Goal: Complete application form: Complete application form

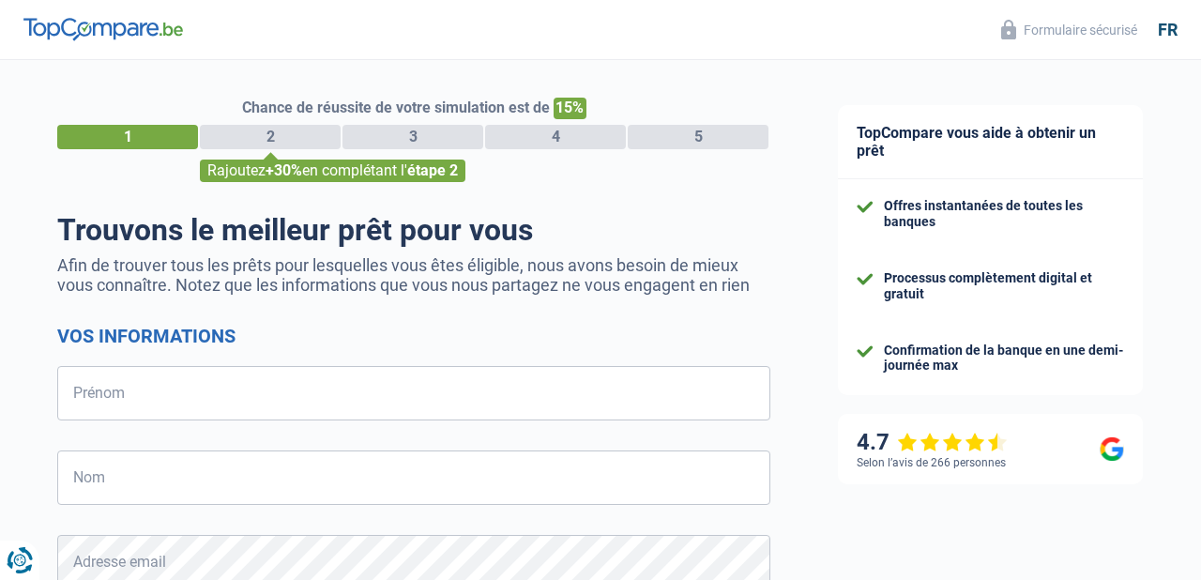
select select "32"
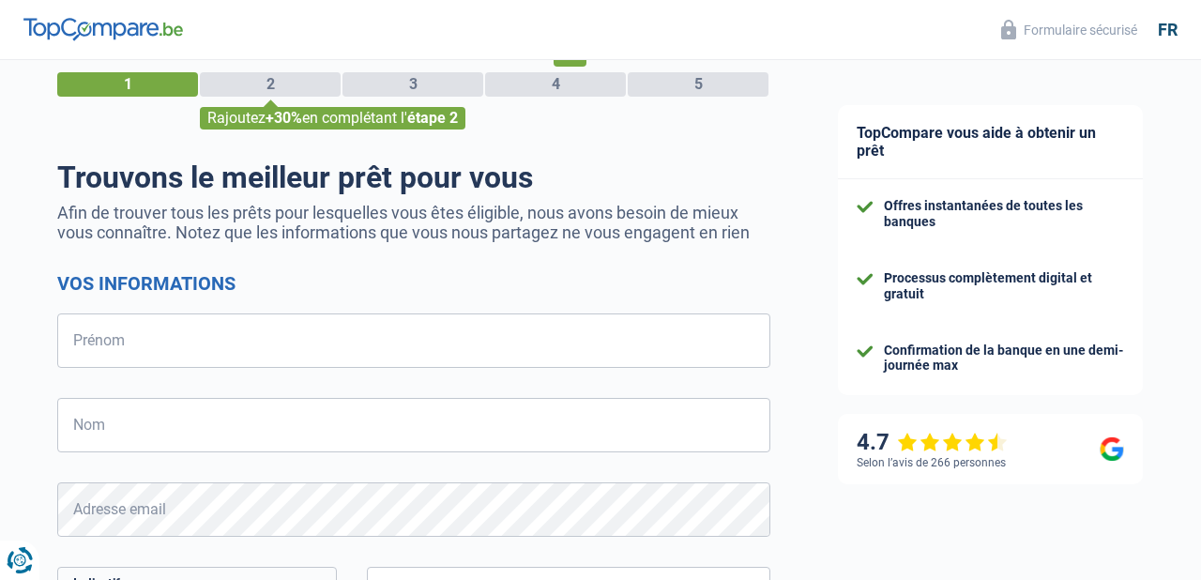
scroll to position [71, 0]
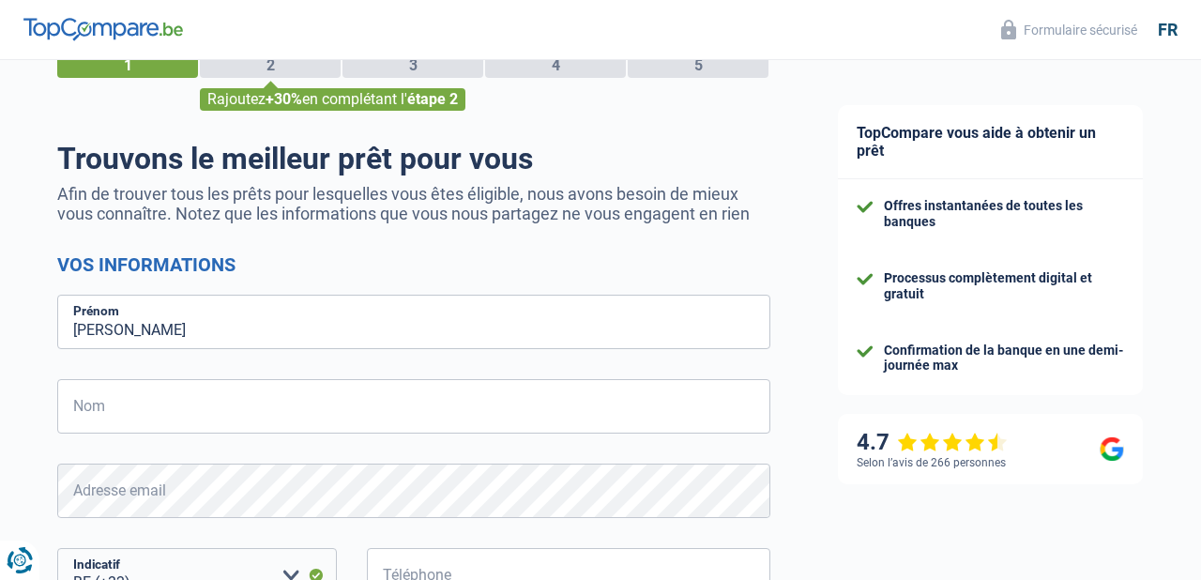
type input "[PERSON_NAME]"
type input "Zambon"
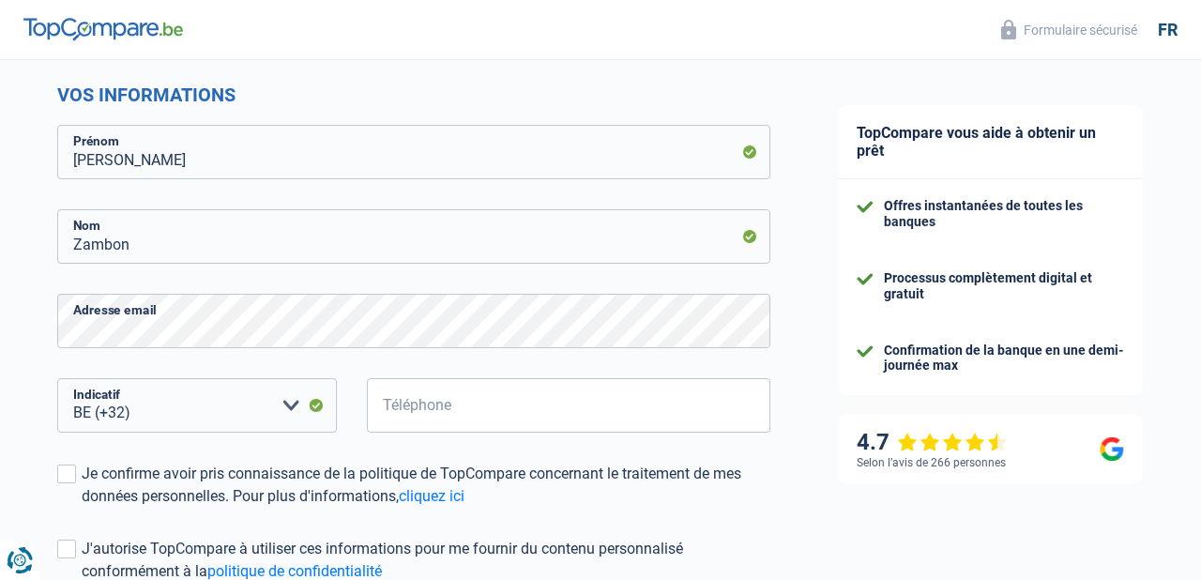
scroll to position [293, 0]
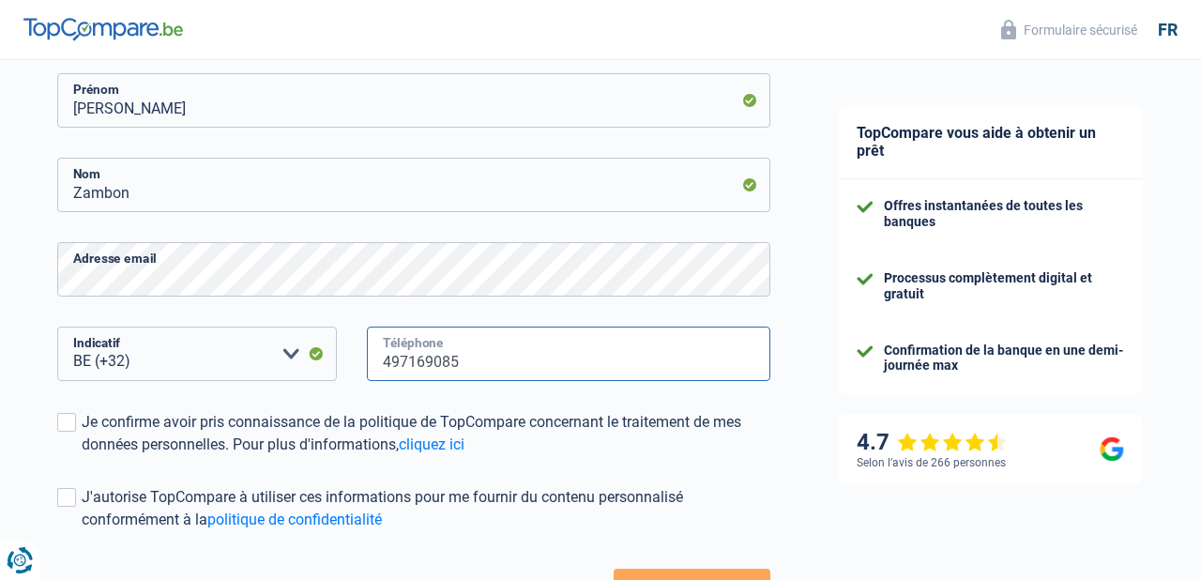
type input "497169085"
click at [100, 461] on form "Vos informations [PERSON_NAME] Prénom [PERSON_NAME] Nom Adresse email BE (+32) …" at bounding box center [413, 323] width 713 height 583
click at [68, 425] on span at bounding box center [66, 422] width 19 height 19
click at [82, 456] on input "Je confirme avoir pris connaissance de la politique de TopCompare concernant le…" at bounding box center [82, 456] width 0 height 0
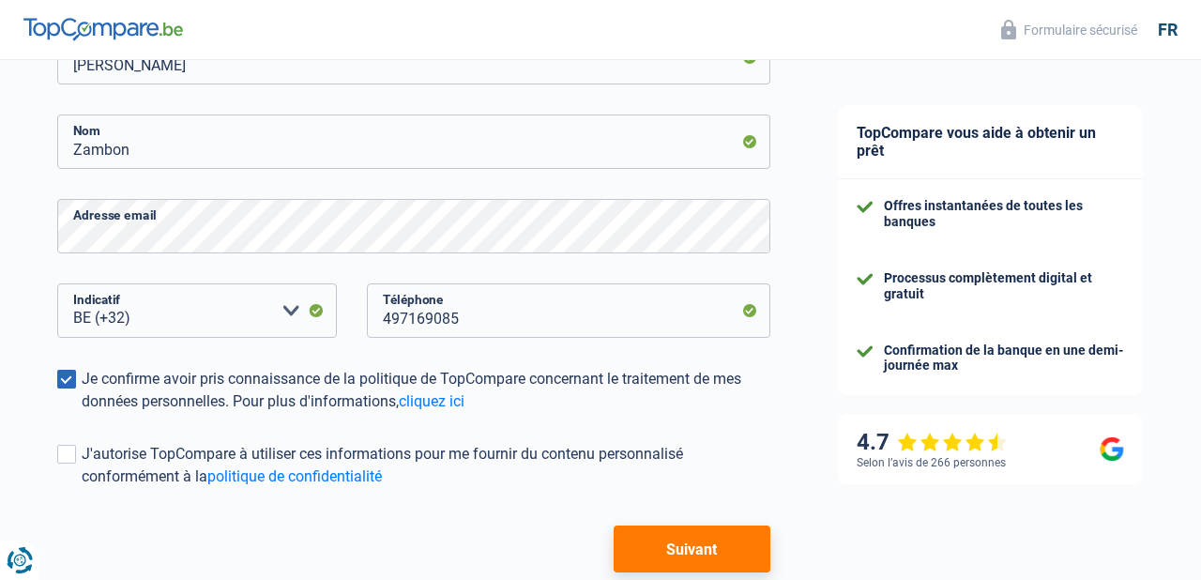
scroll to position [340, 0]
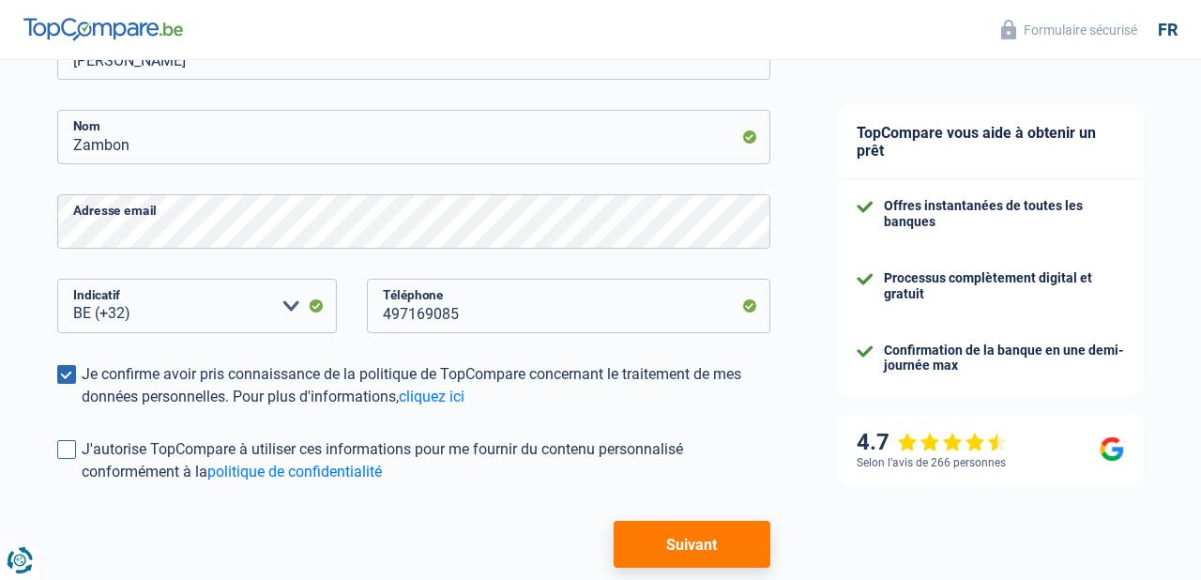
click at [71, 446] on span at bounding box center [66, 449] width 19 height 19
click at [82, 483] on input "J'autorise TopCompare à utiliser ces informations pour me fournir du contenu pe…" at bounding box center [82, 483] width 0 height 0
click at [709, 549] on button "Suivant" at bounding box center [691, 544] width 157 height 47
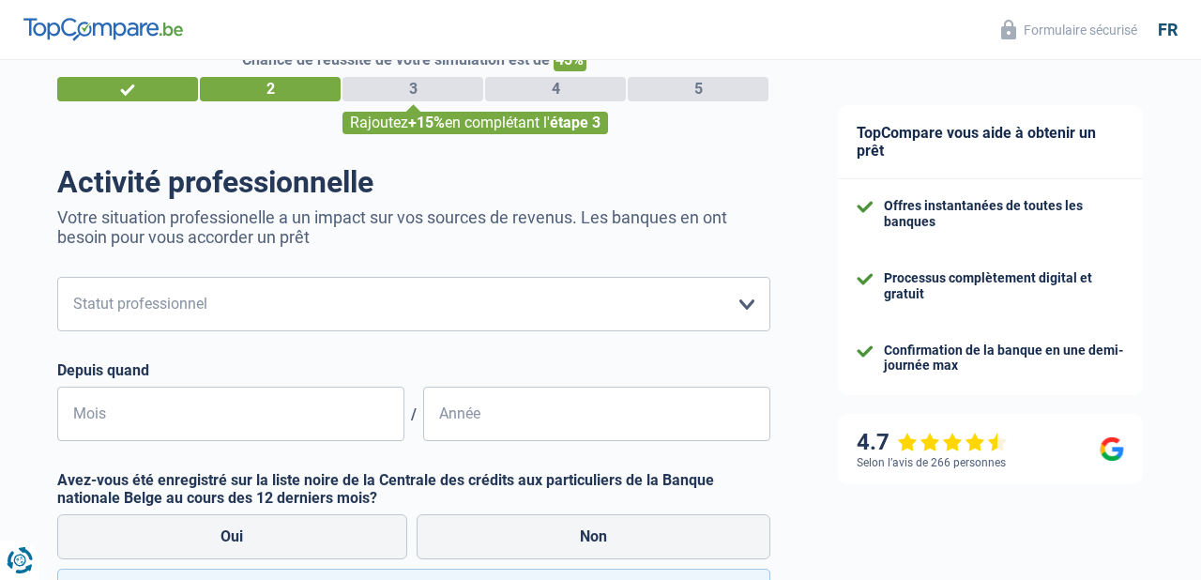
scroll to position [59, 0]
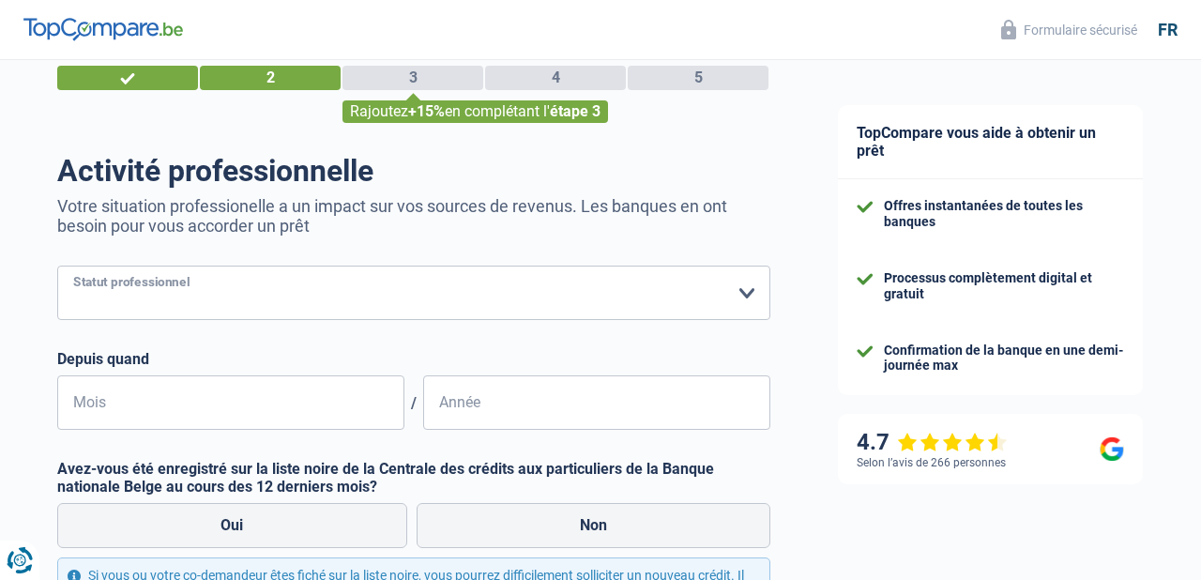
select select "independent"
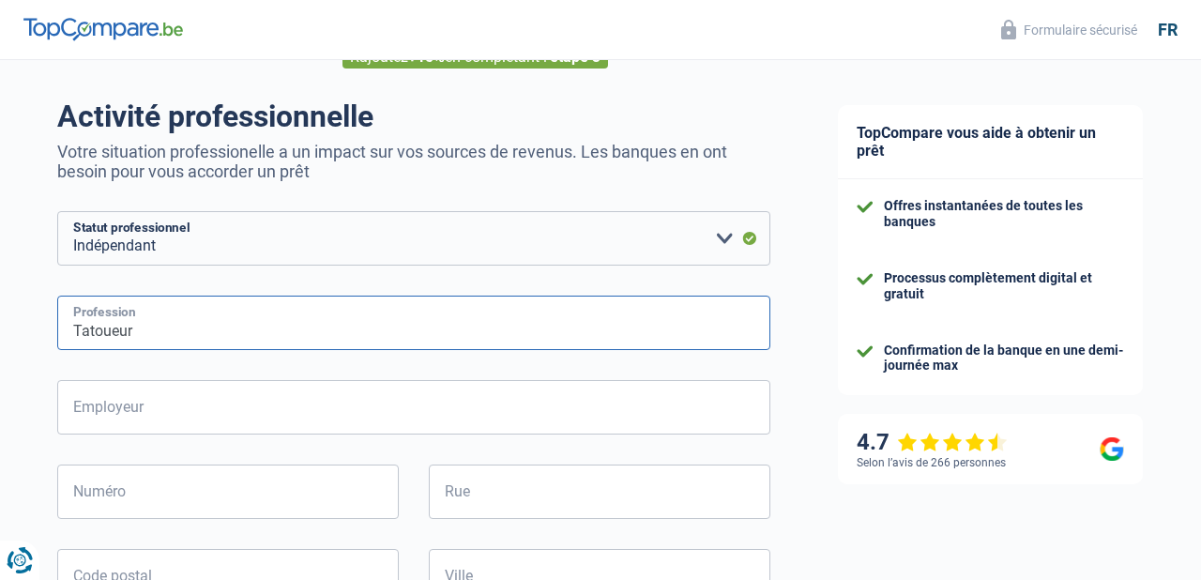
scroll to position [112, 0]
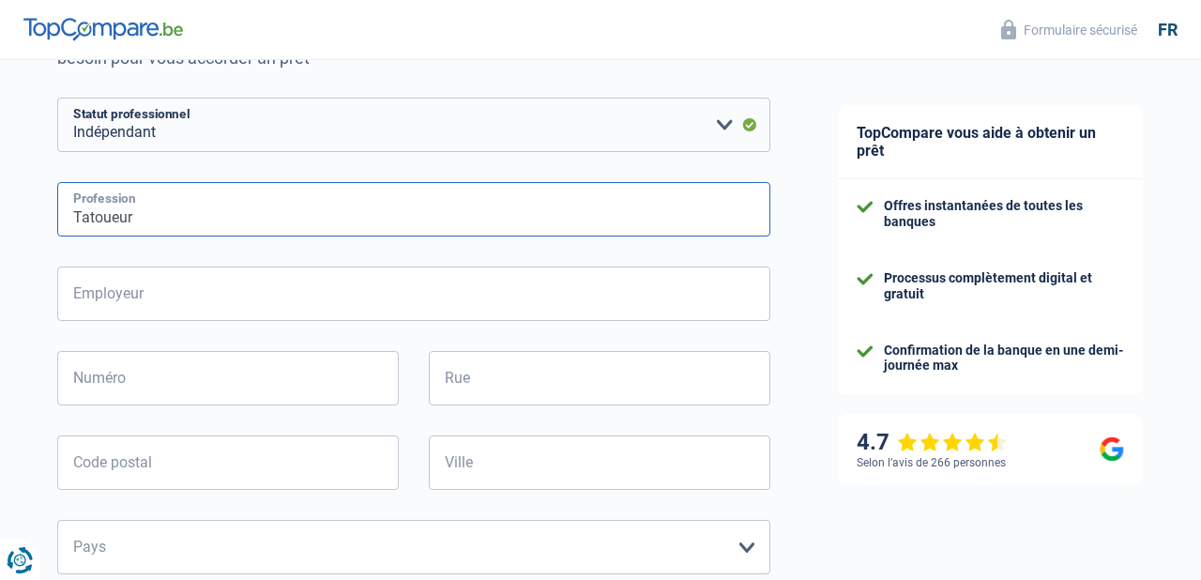
type input "Tatoueur"
click at [31, 367] on div "Chance de réussite de votre simulation est de 45% 1 2 3 4 5 Rajoutez +15% en co…" at bounding box center [402, 532] width 804 height 1412
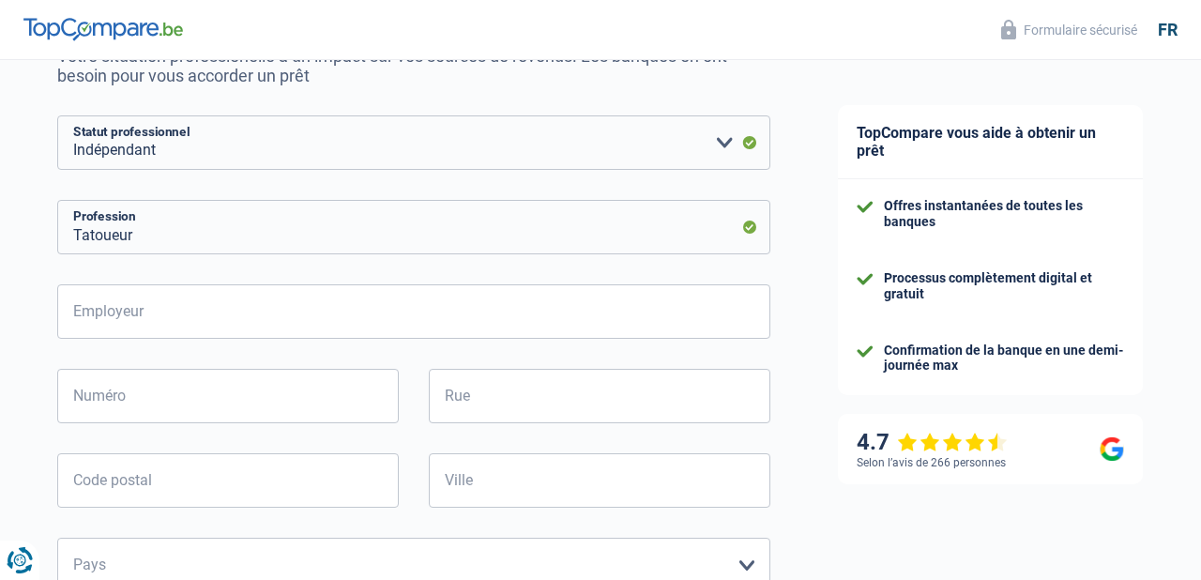
scroll to position [208, 0]
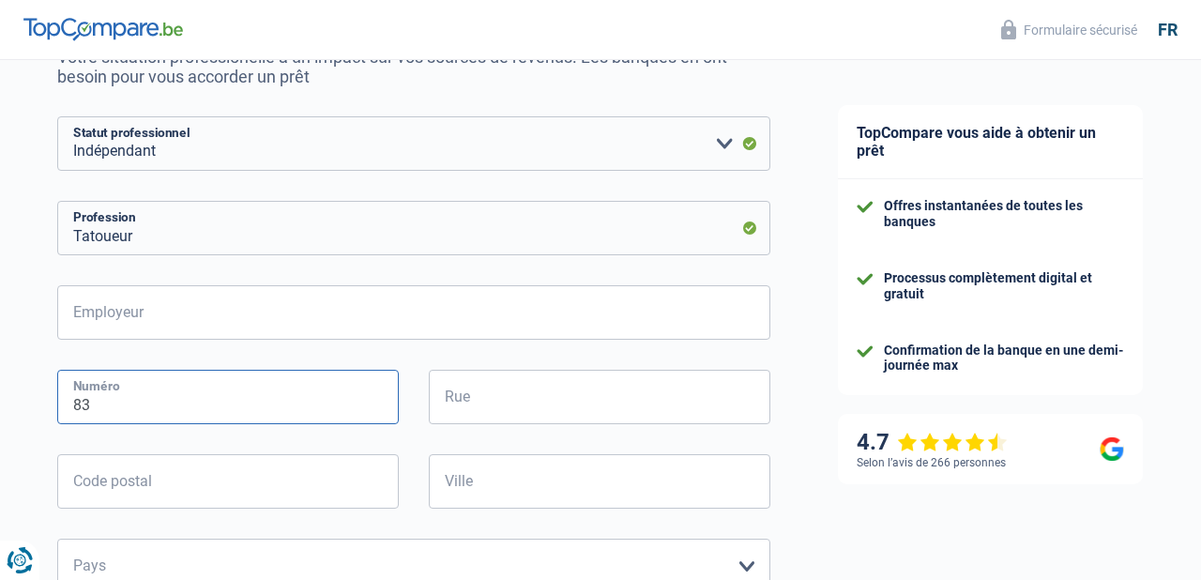
type input "83"
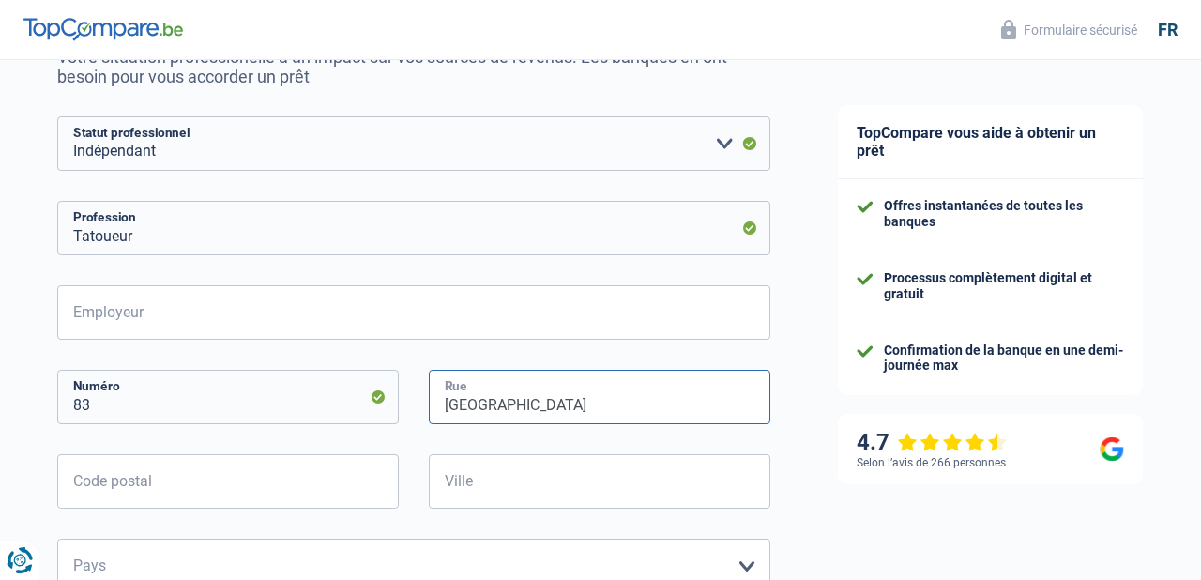
type input "[GEOGRAPHIC_DATA]"
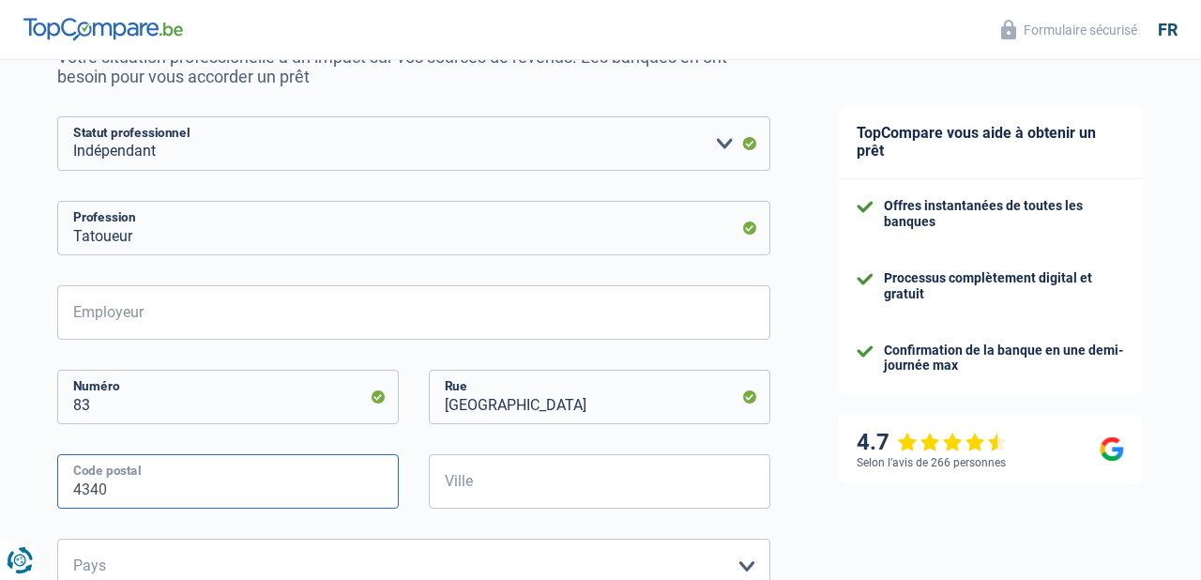
type input "4340"
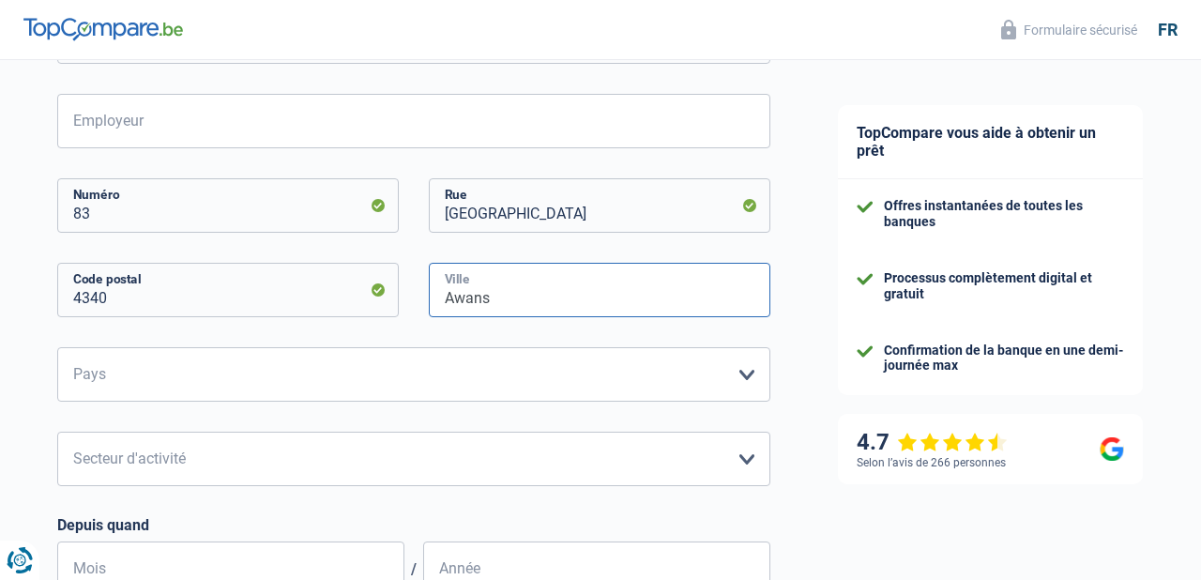
scroll to position [463, 0]
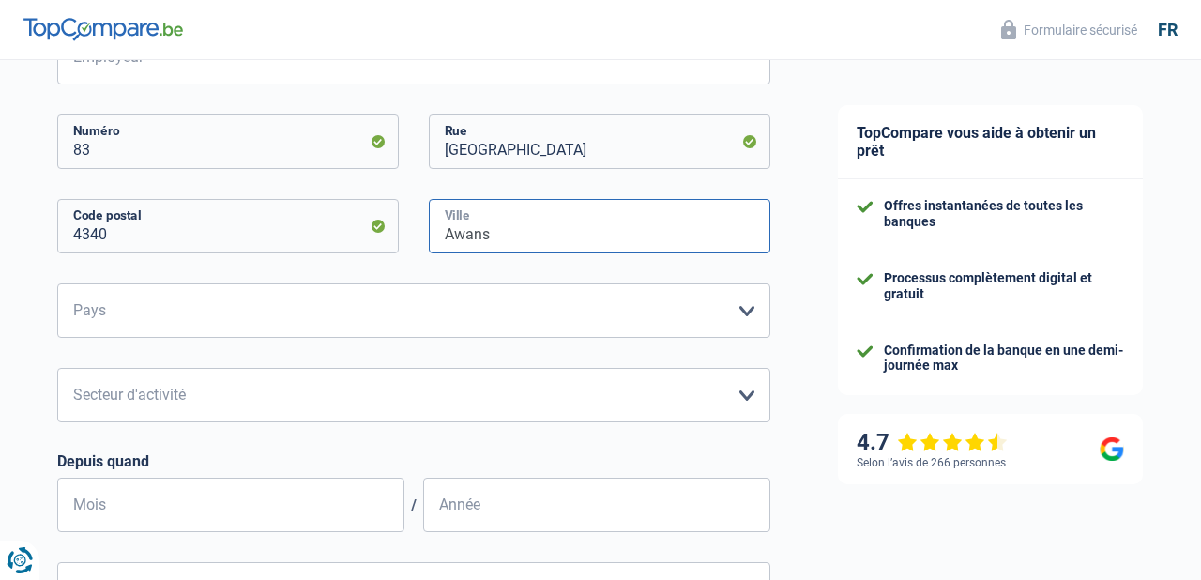
type input "Awans"
select select "BE"
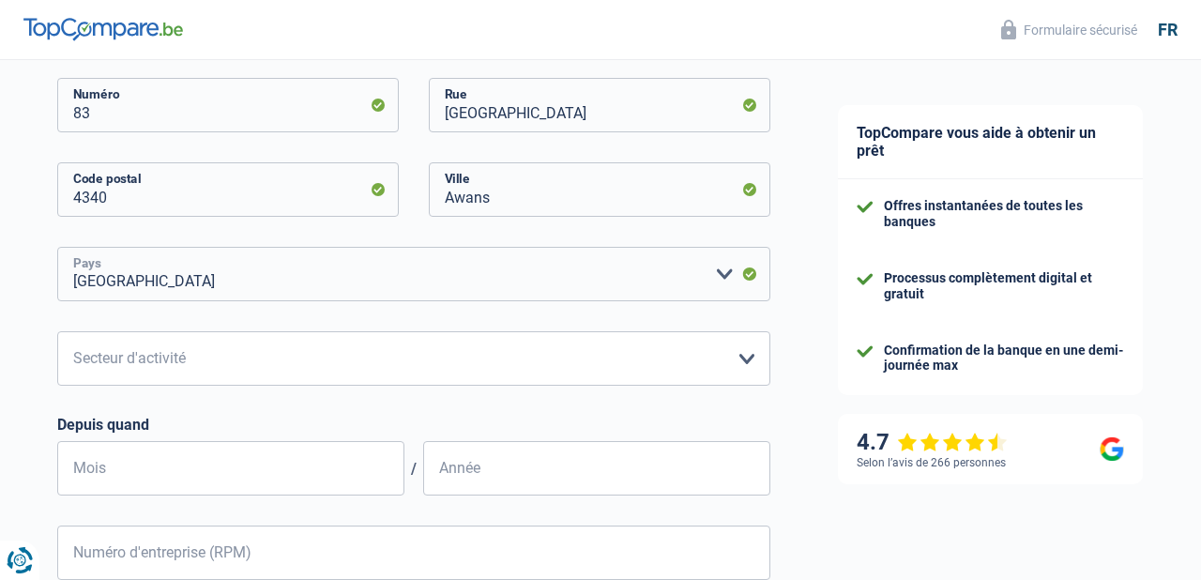
scroll to position [495, 0]
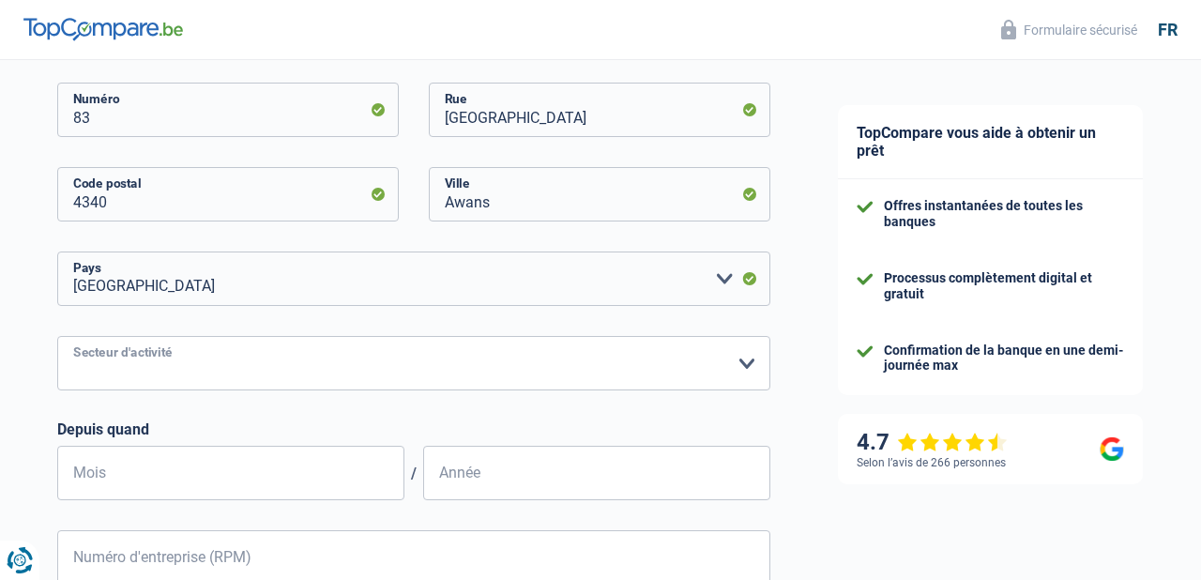
select select "otherInstitutions"
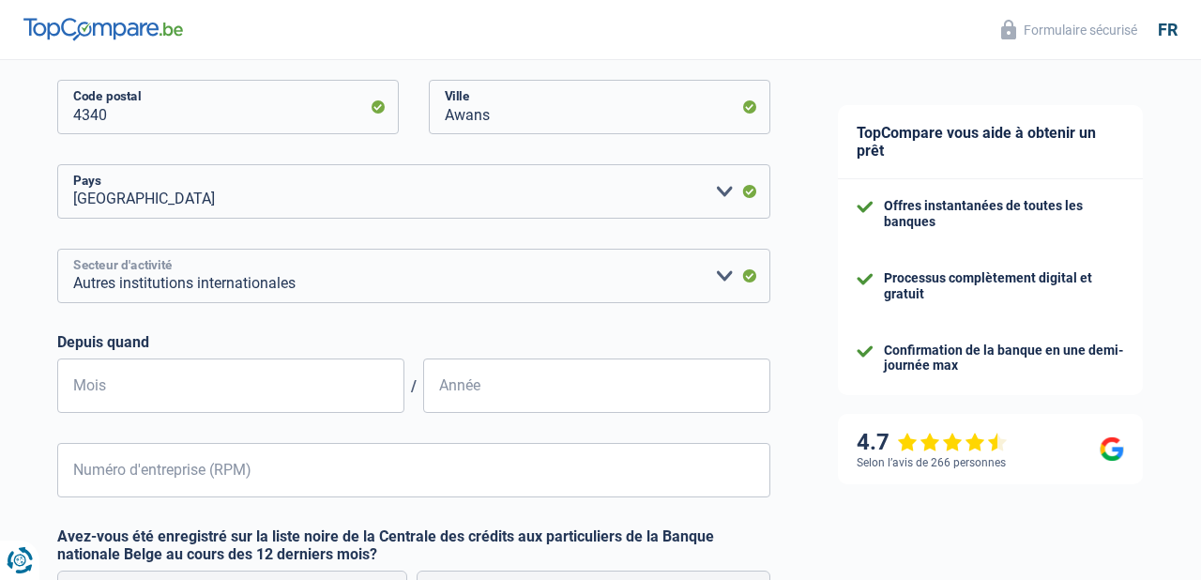
scroll to position [578, 0]
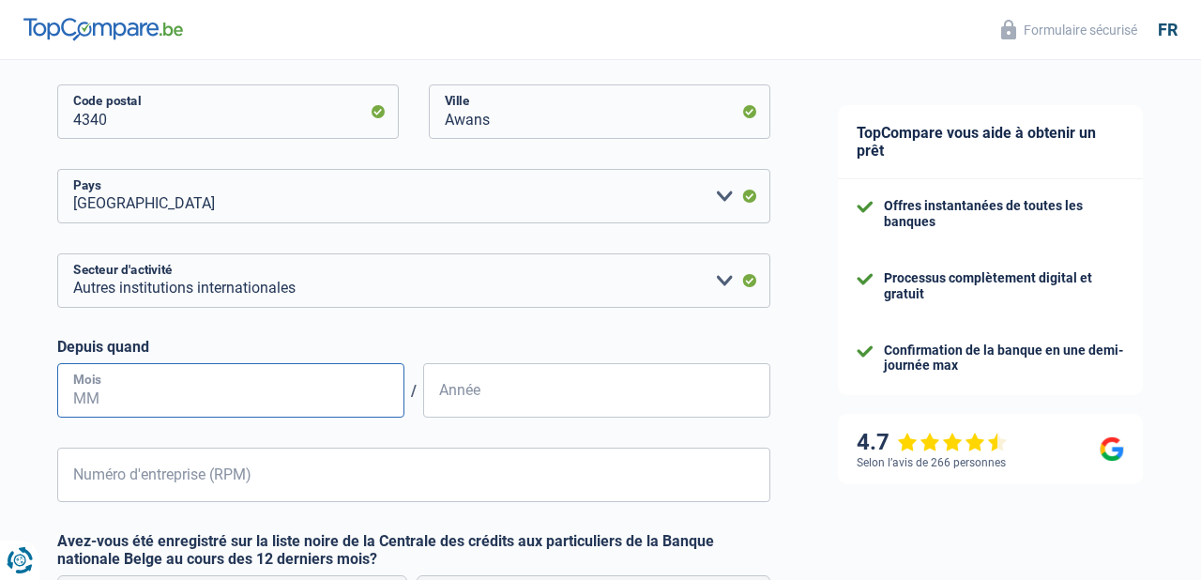
click at [333, 389] on input "Mois" at bounding box center [230, 390] width 347 height 54
type input "04"
type input "2012"
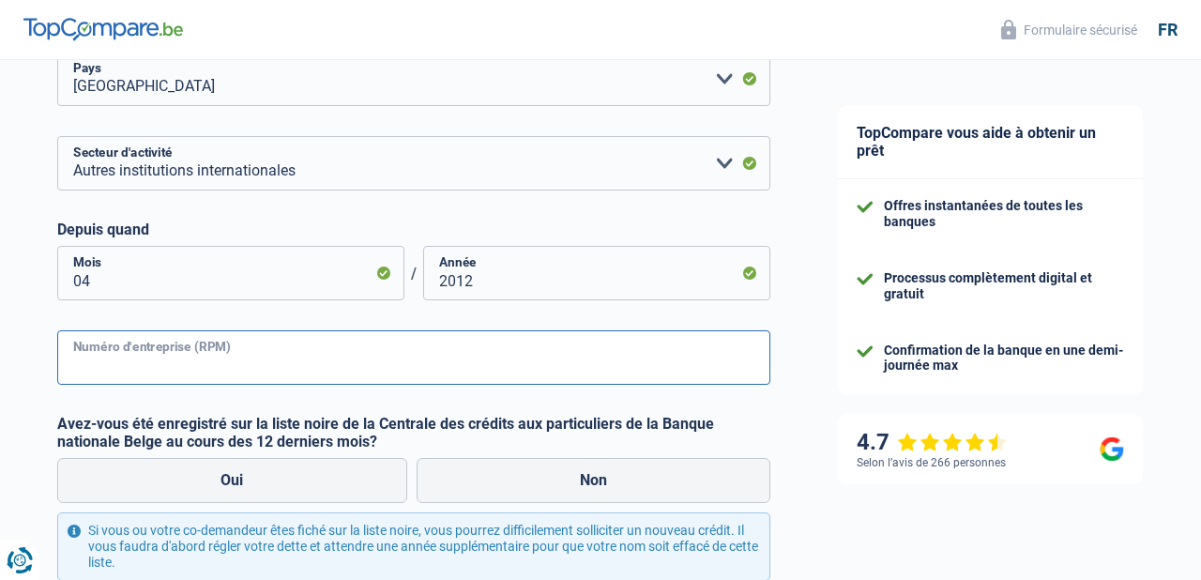
scroll to position [734, 0]
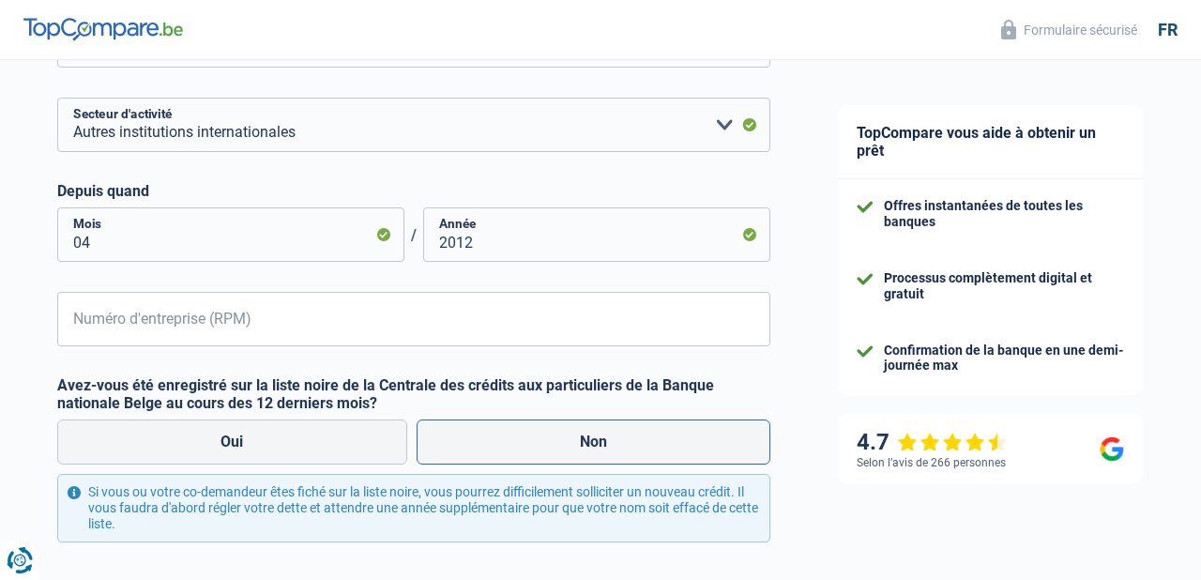
click at [507, 431] on label "Non" at bounding box center [593, 441] width 355 height 45
click at [507, 431] on input "Non" at bounding box center [593, 441] width 355 height 45
radio input "true"
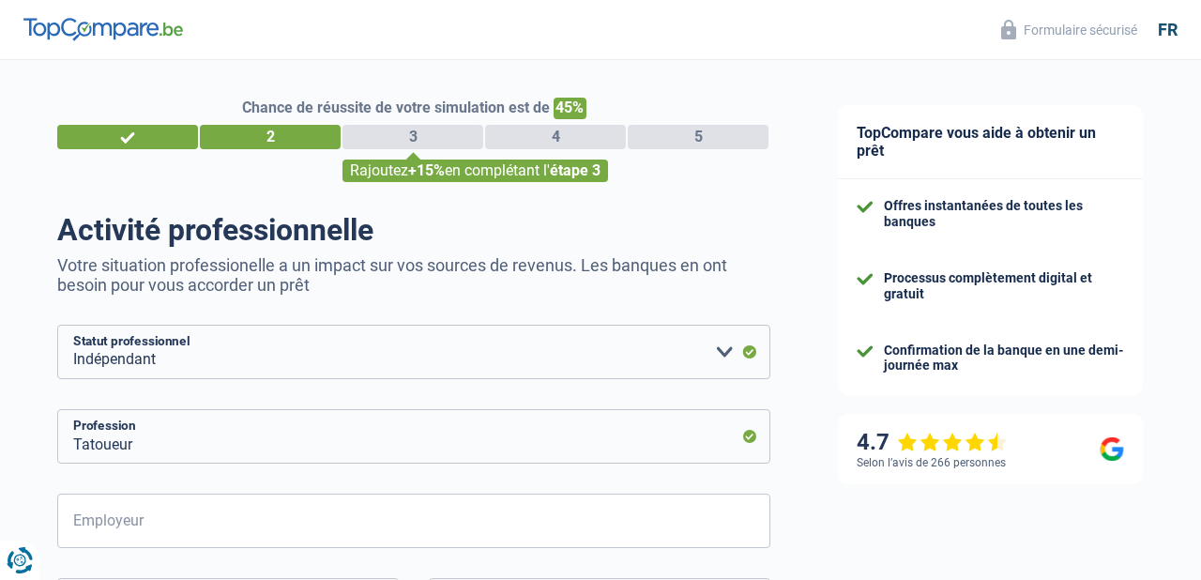
scroll to position [0, 0]
select select "liberal"
select select
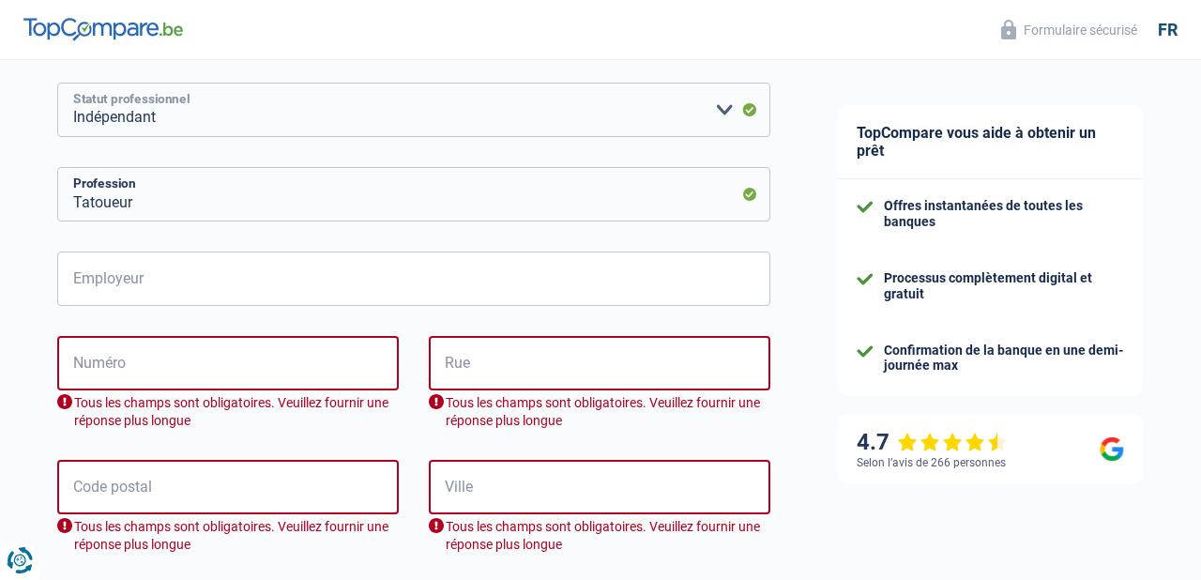
scroll to position [250, 0]
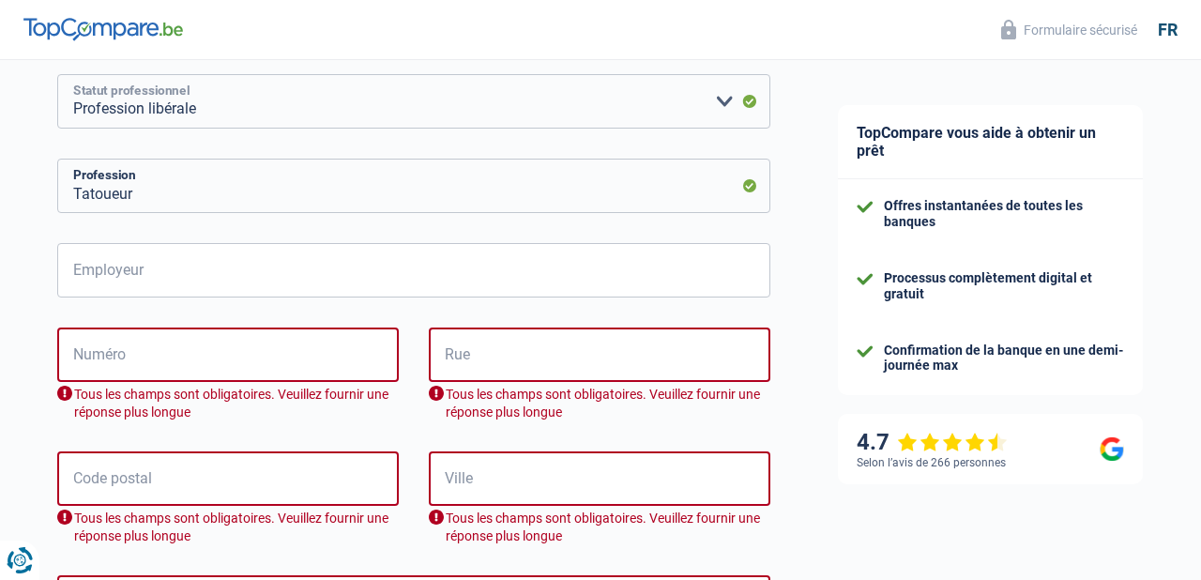
select select "independent"
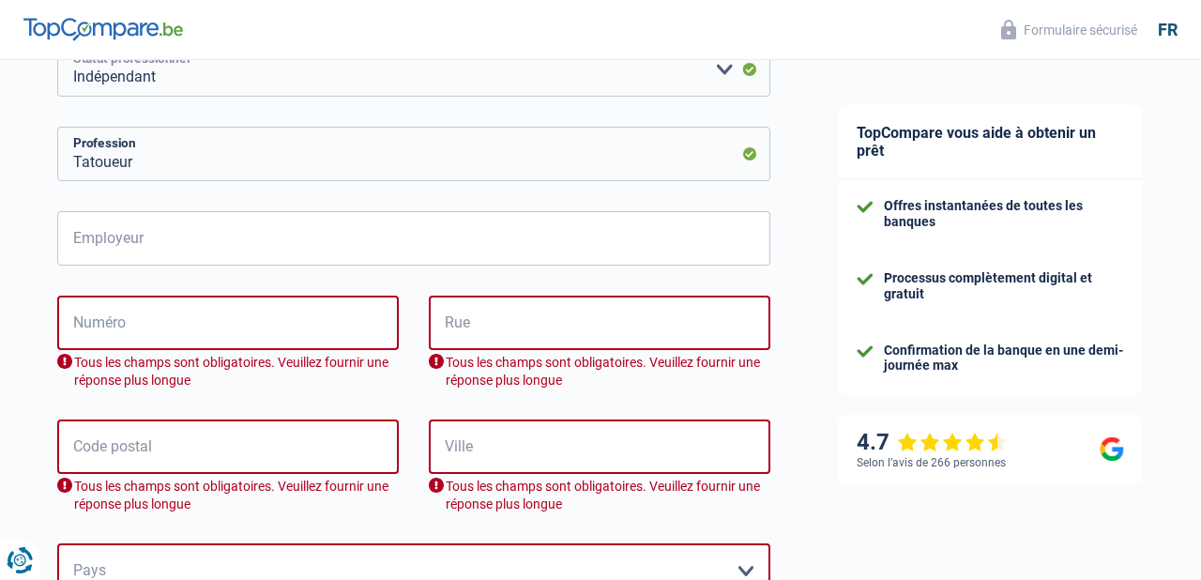
scroll to position [284, 0]
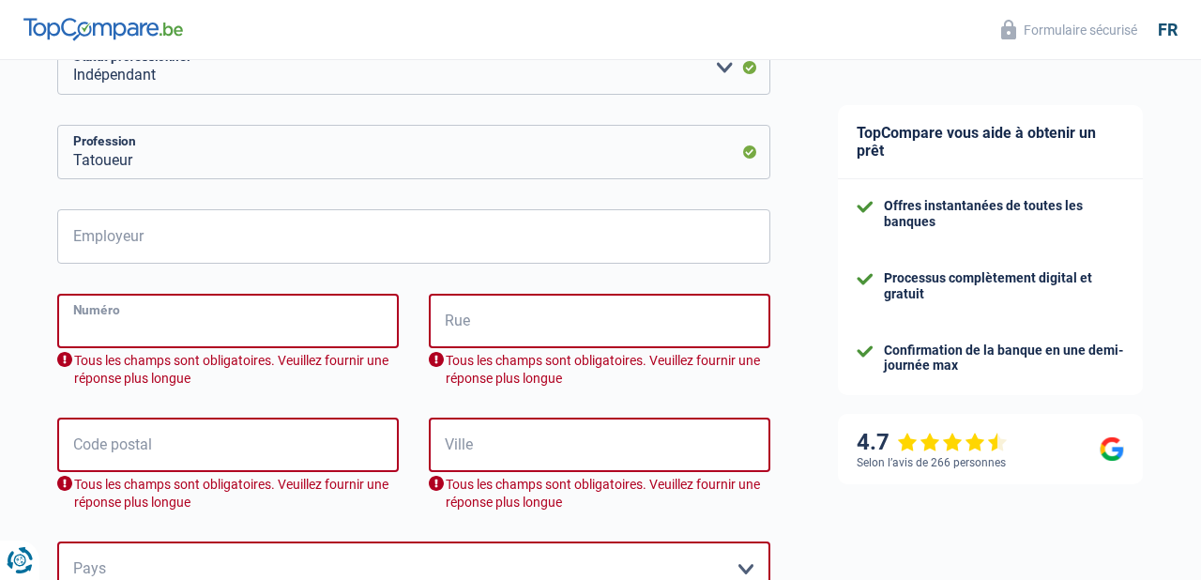
click at [311, 319] on input "Numéro" at bounding box center [227, 321] width 341 height 54
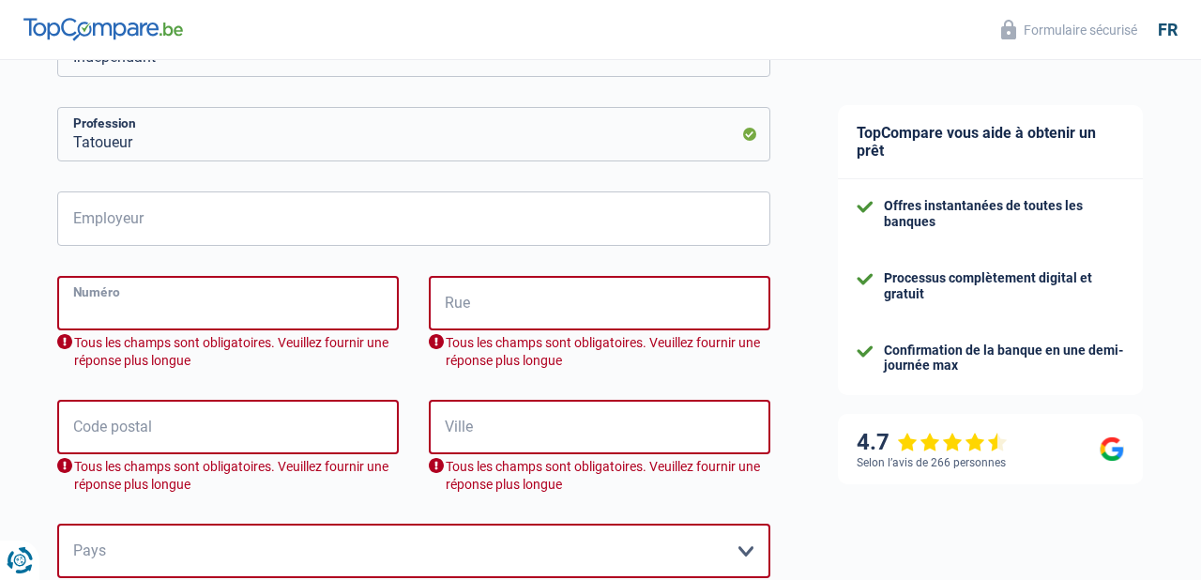
scroll to position [303, 0]
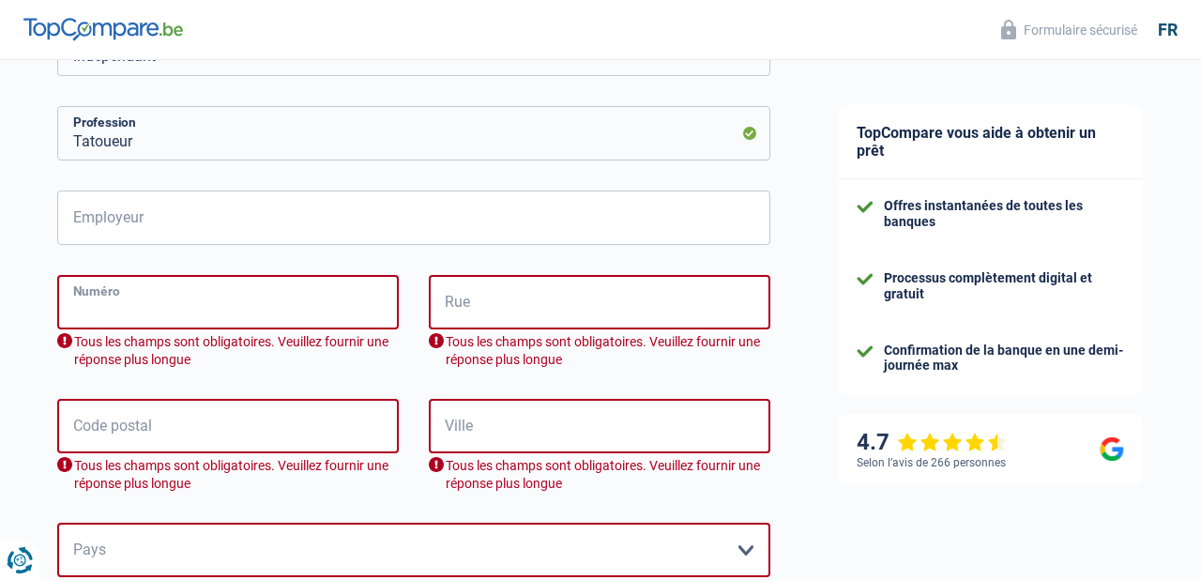
click at [350, 313] on input "Numéro" at bounding box center [227, 302] width 341 height 54
click at [317, 301] on input "Numéro" at bounding box center [227, 302] width 341 height 54
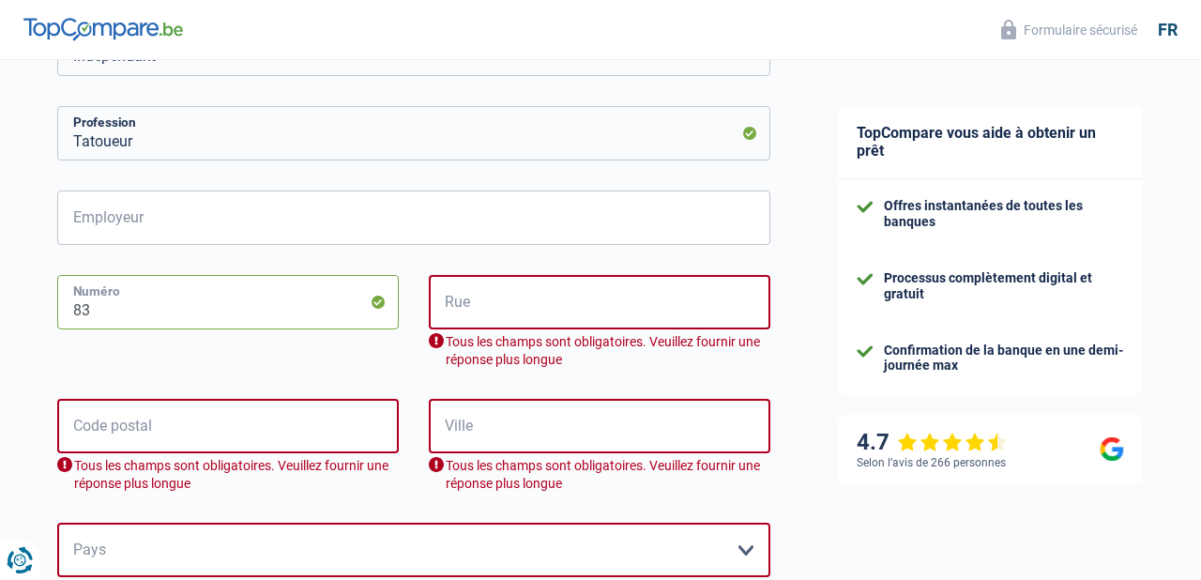
type input "83"
click at [533, 304] on input "Rue" at bounding box center [599, 302] width 341 height 54
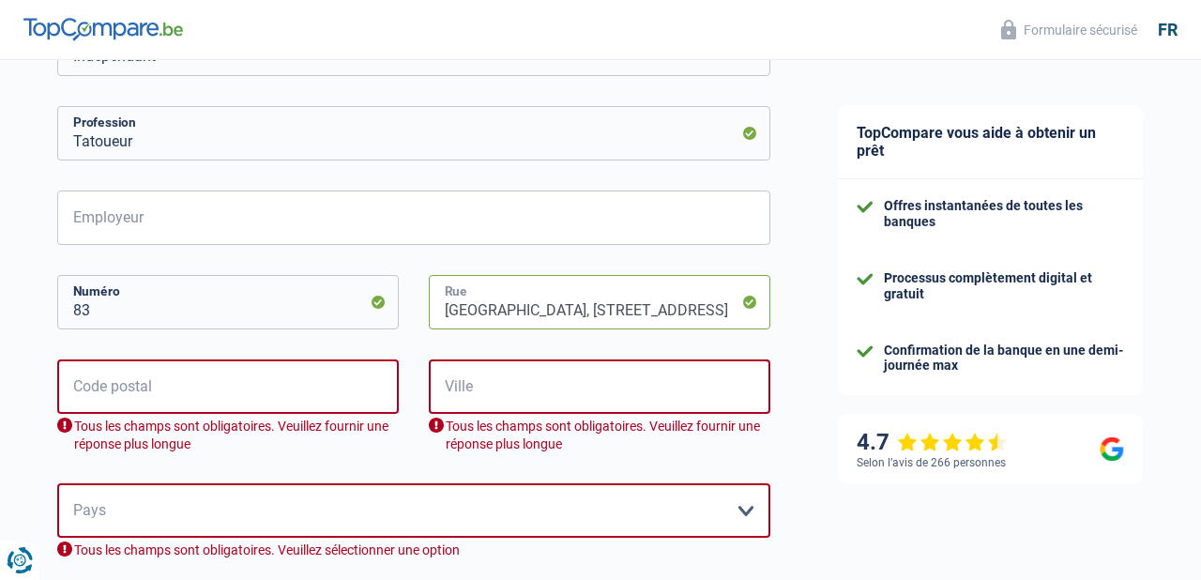
drag, startPoint x: 553, startPoint y: 307, endPoint x: 817, endPoint y: 315, distance: 263.7
click at [813, 321] on main "Chance de réussite de votre simulation est de 45% 1 2 3 4 5 Rajoutez +15% en co…" at bounding box center [600, 493] width 1201 height 1473
type input "[GEOGRAPHIC_DATA]"
click at [189, 381] on input "Code postal" at bounding box center [227, 386] width 341 height 54
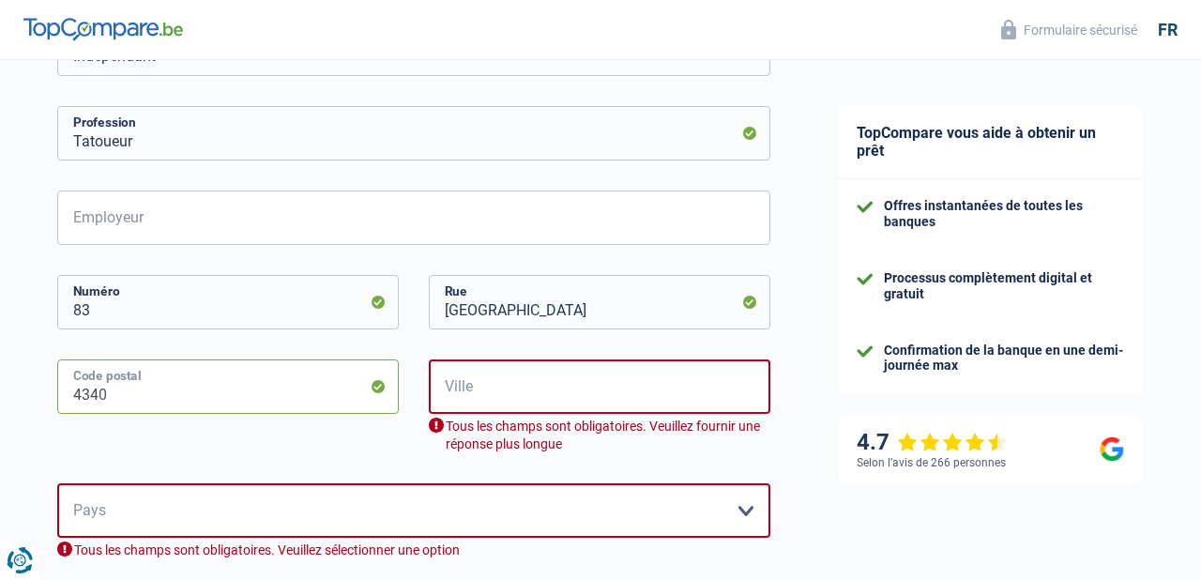
type input "4340"
click at [587, 388] on input "Ville" at bounding box center [599, 386] width 341 height 54
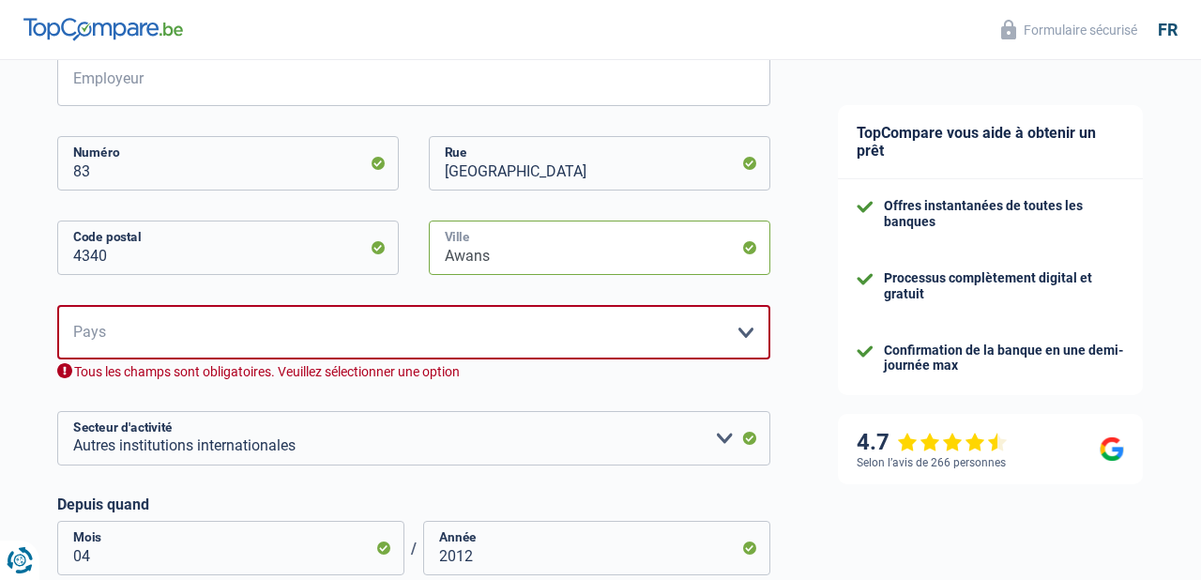
scroll to position [445, 0]
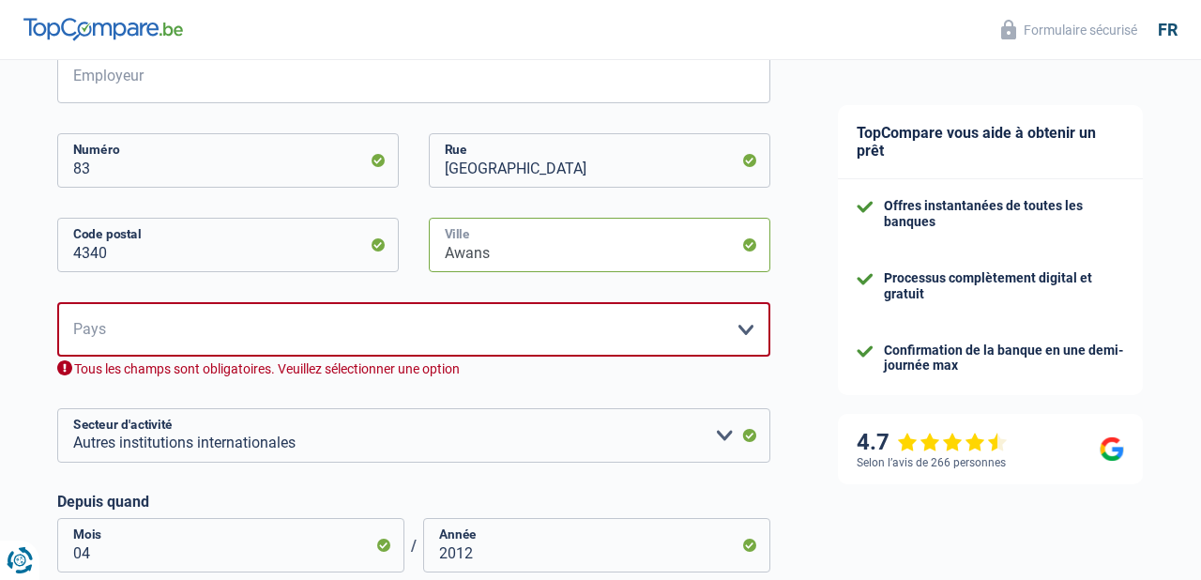
type input "Awans"
select select "BE"
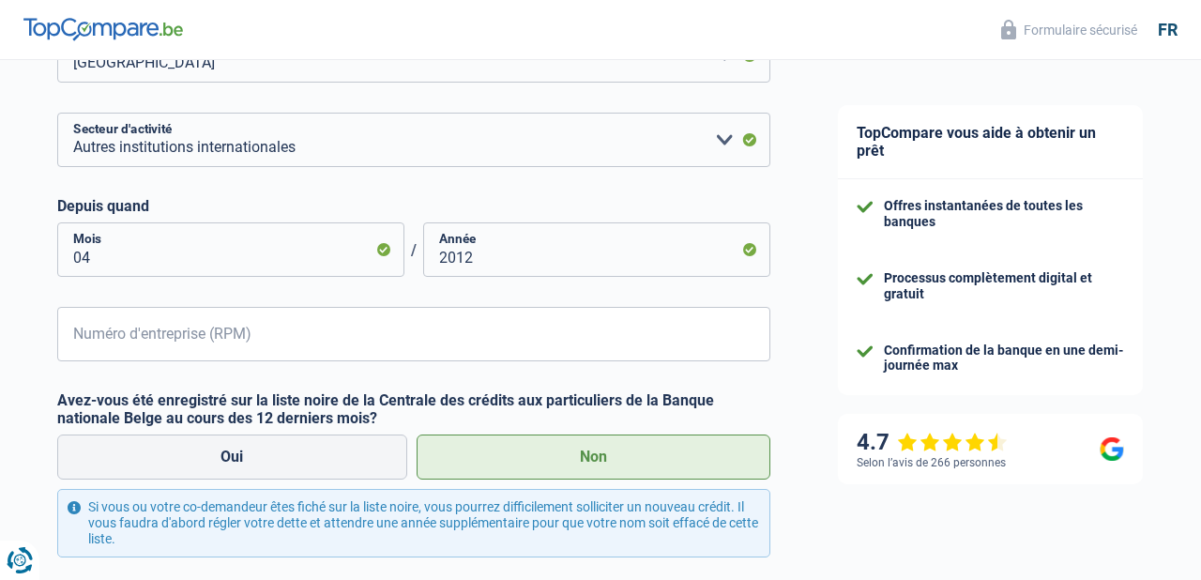
scroll to position [720, 1]
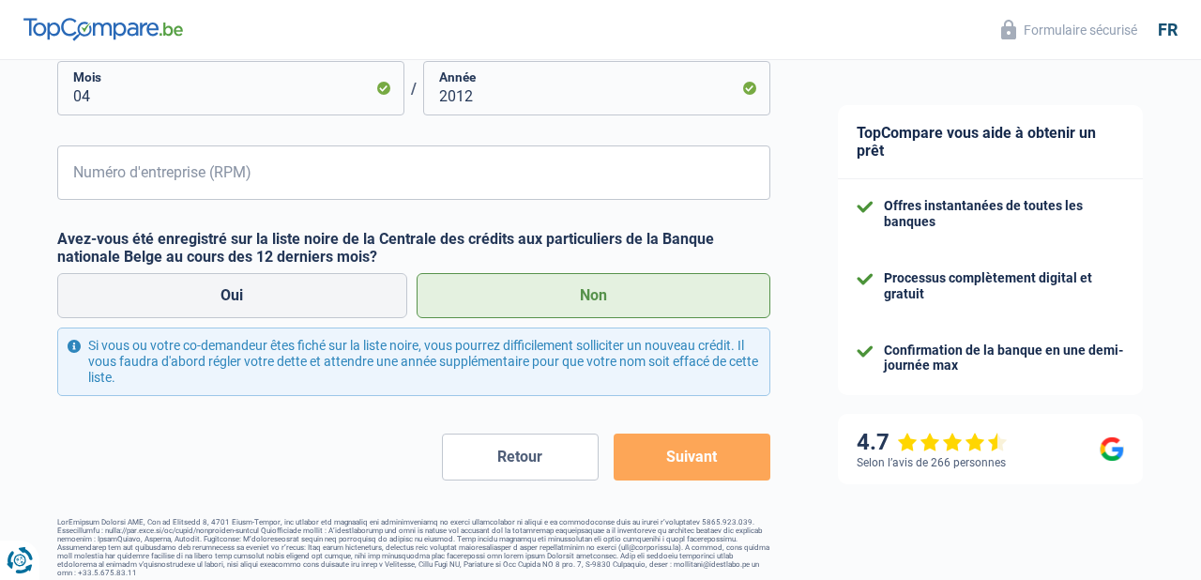
click at [681, 461] on button "Suivant" at bounding box center [691, 456] width 157 height 47
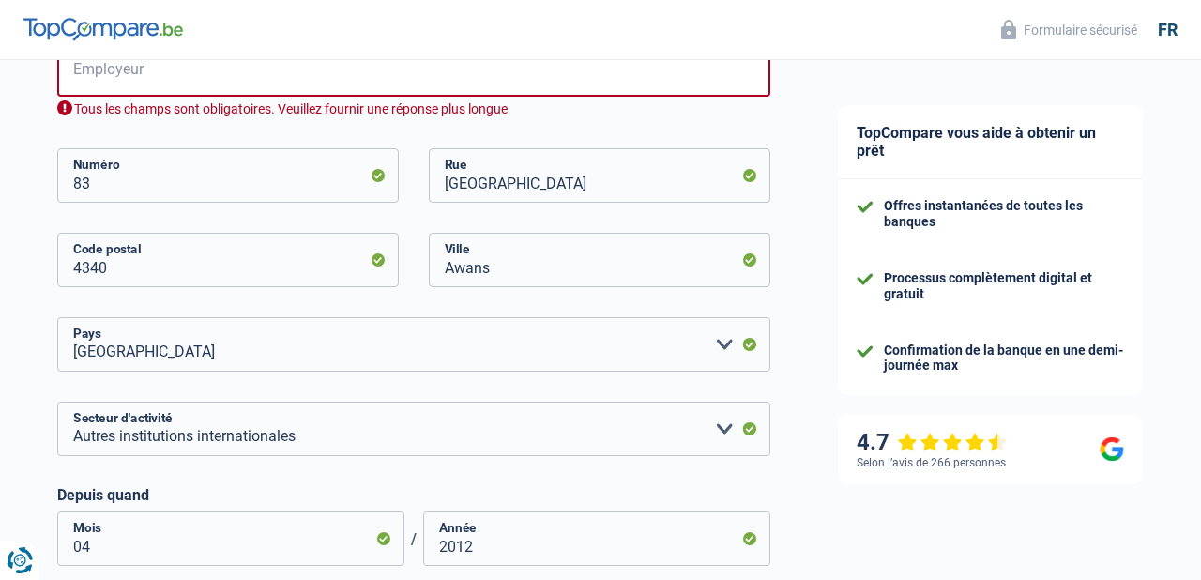
scroll to position [429, 0]
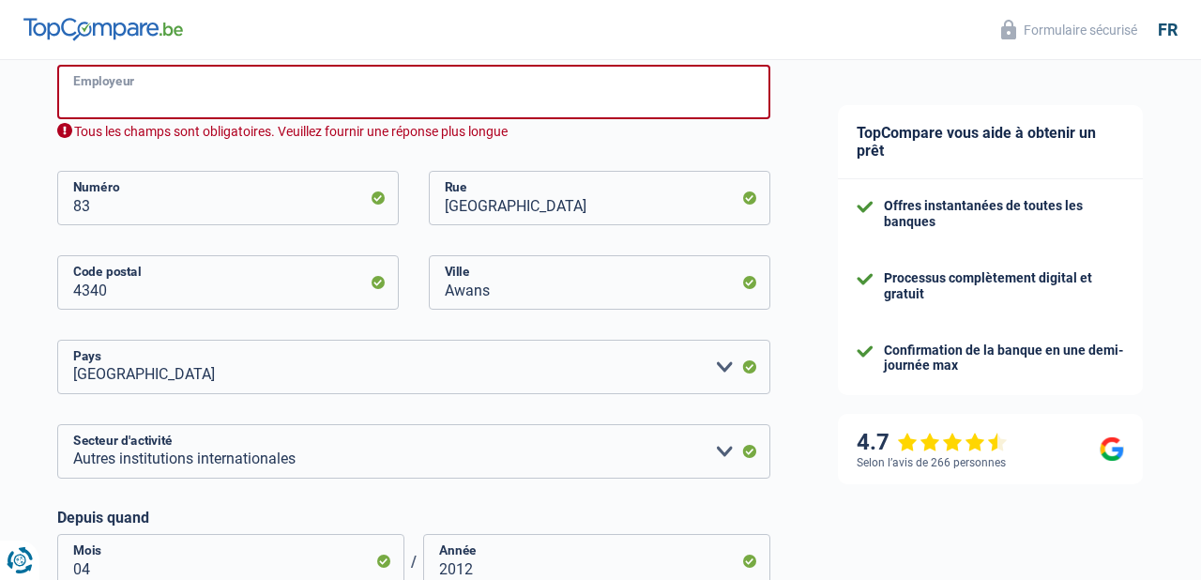
click at [333, 109] on input "Employeur" at bounding box center [413, 92] width 713 height 54
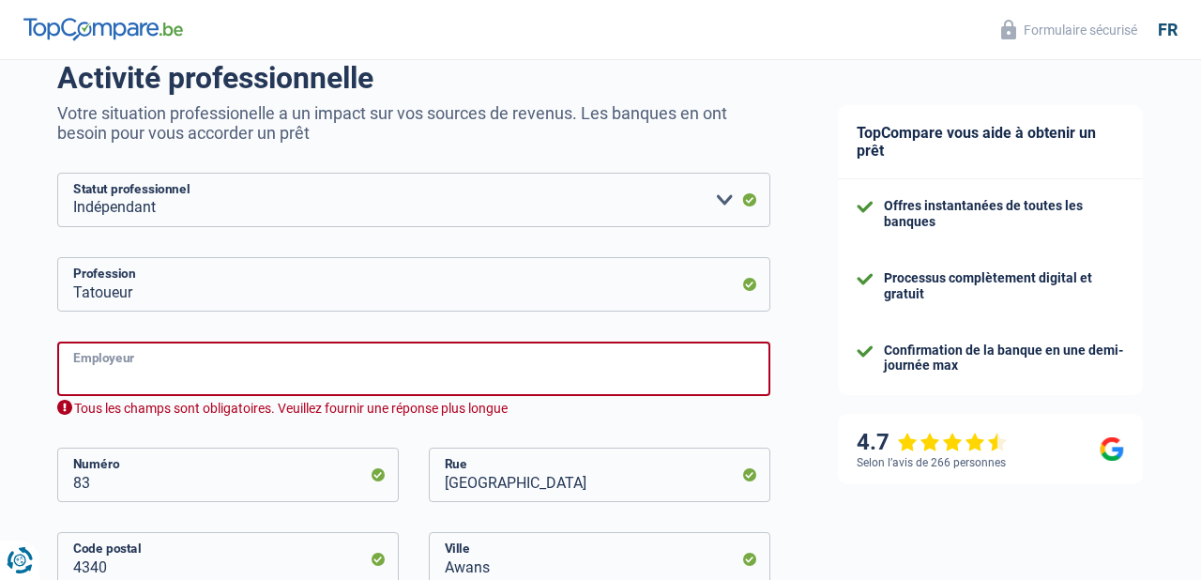
scroll to position [149, 0]
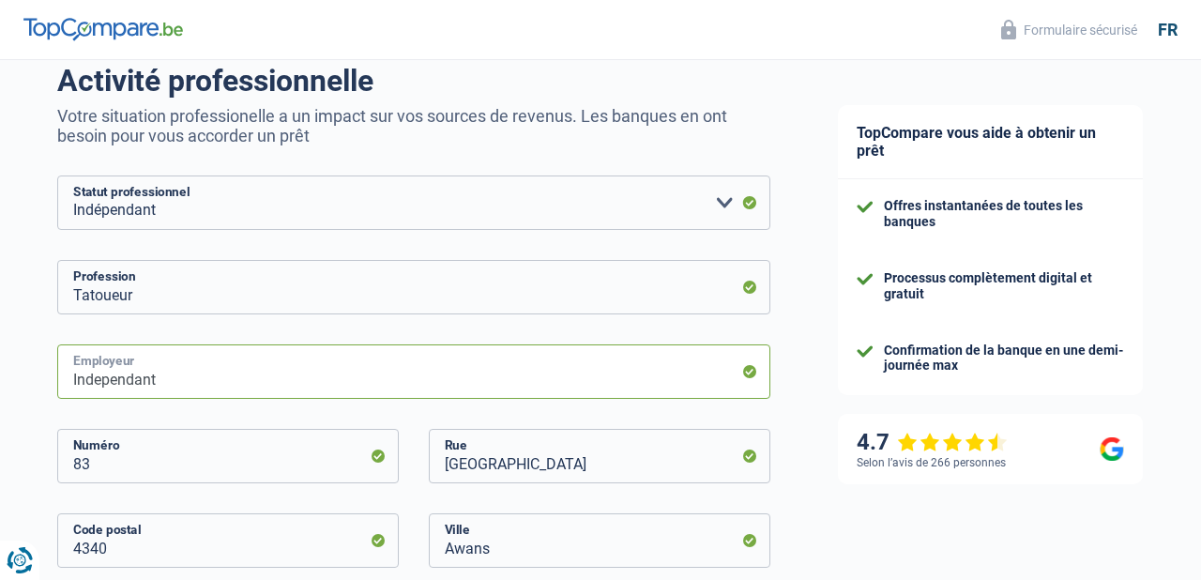
type input "Independant"
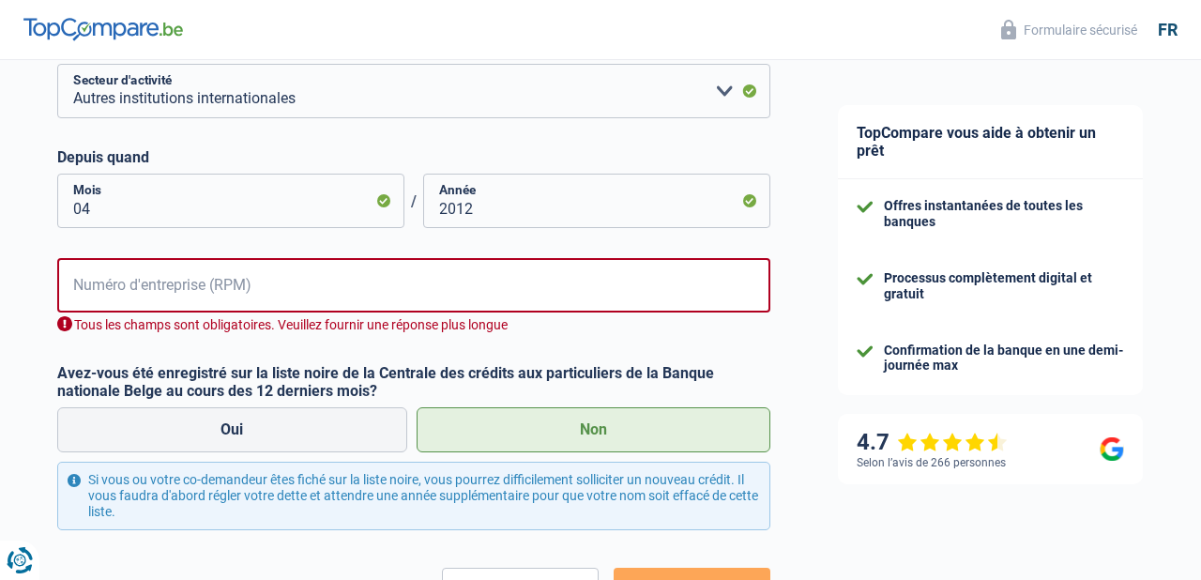
scroll to position [700, 0]
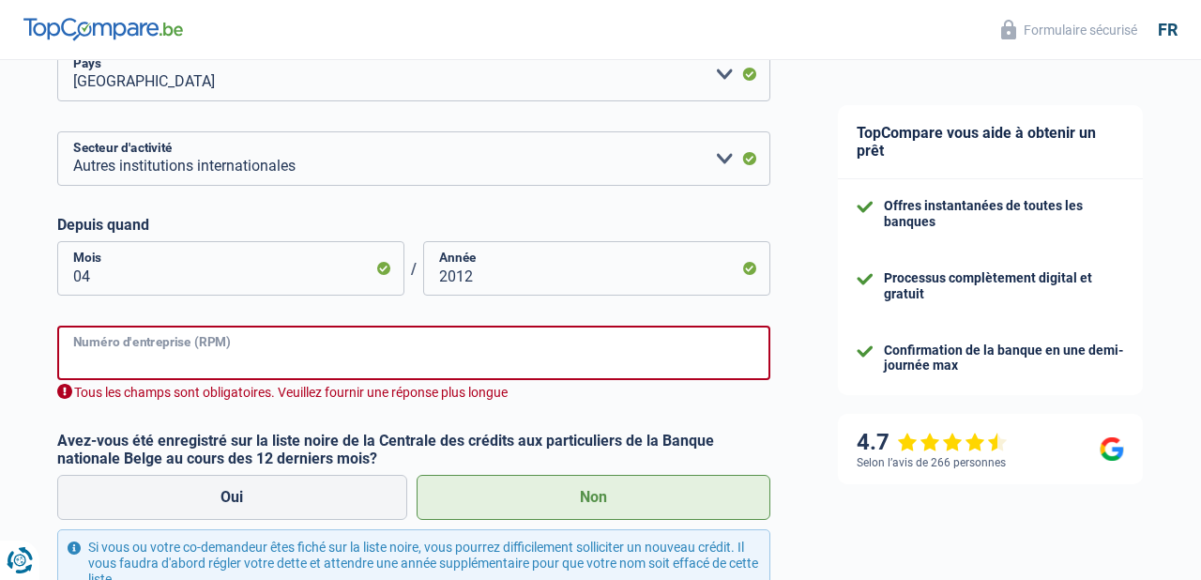
click at [564, 350] on input "Numéro d'entreprise (RPM)" at bounding box center [413, 352] width 713 height 54
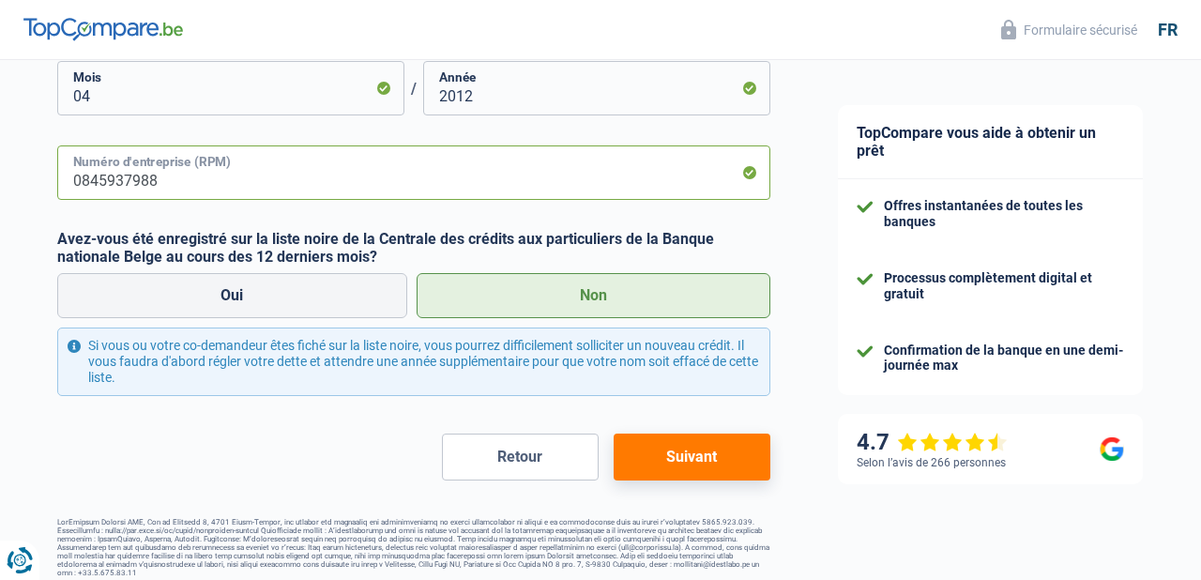
type input "0845937988"
click at [671, 444] on button "Suivant" at bounding box center [691, 456] width 157 height 47
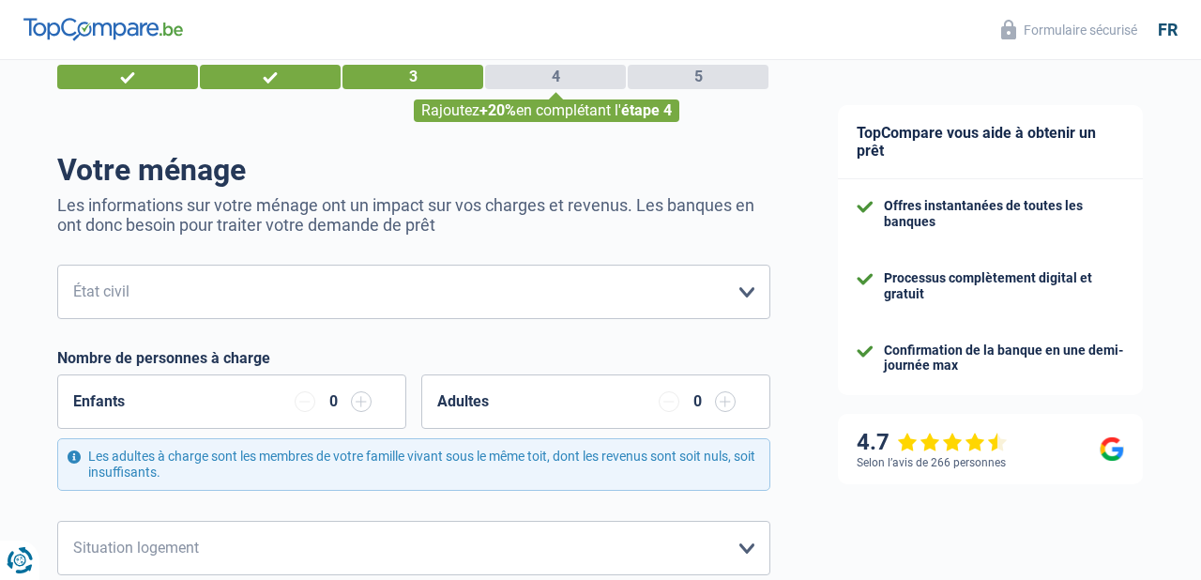
scroll to position [82, 0]
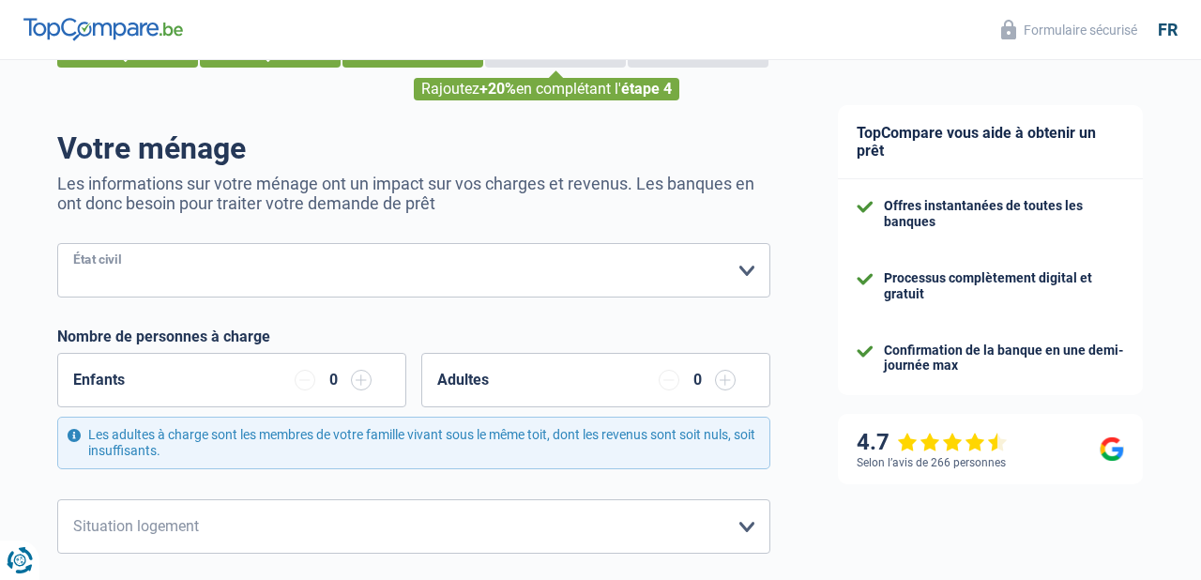
select select "single"
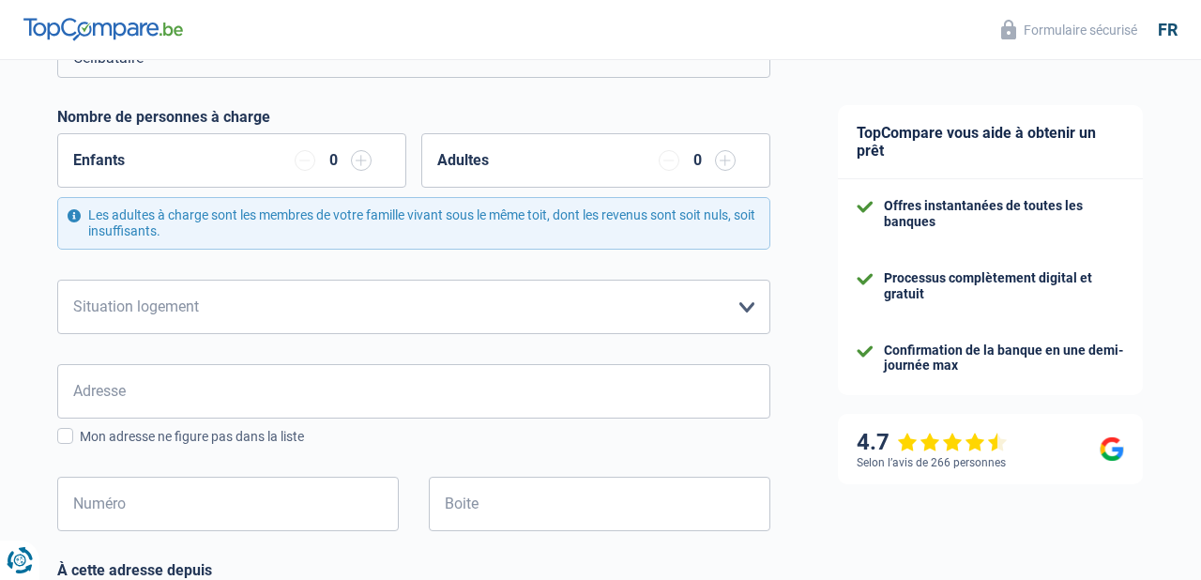
scroll to position [309, 0]
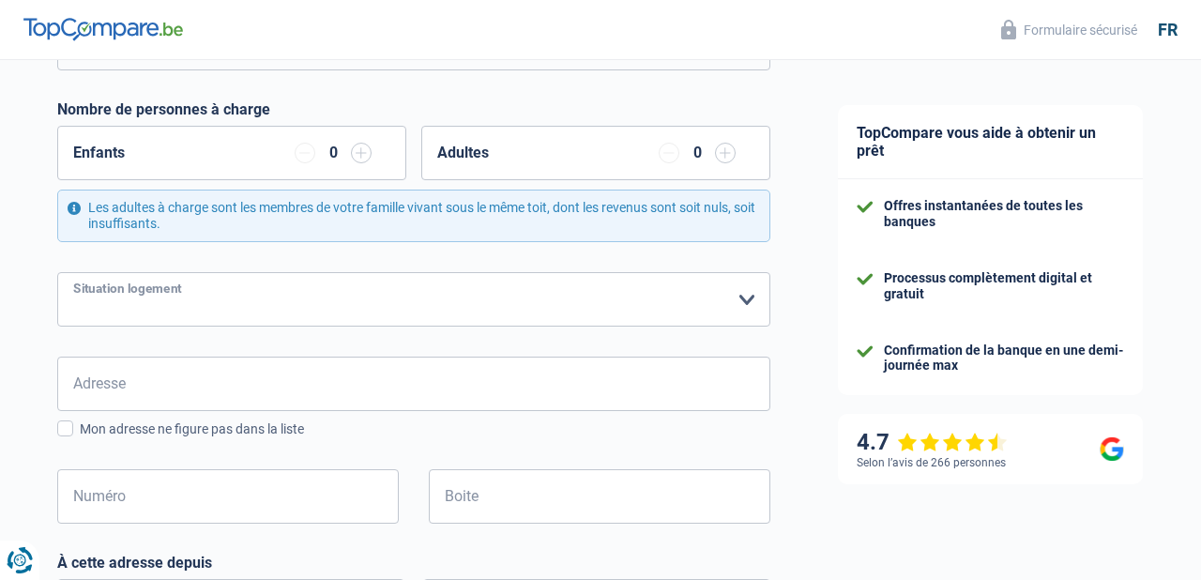
select select "rents"
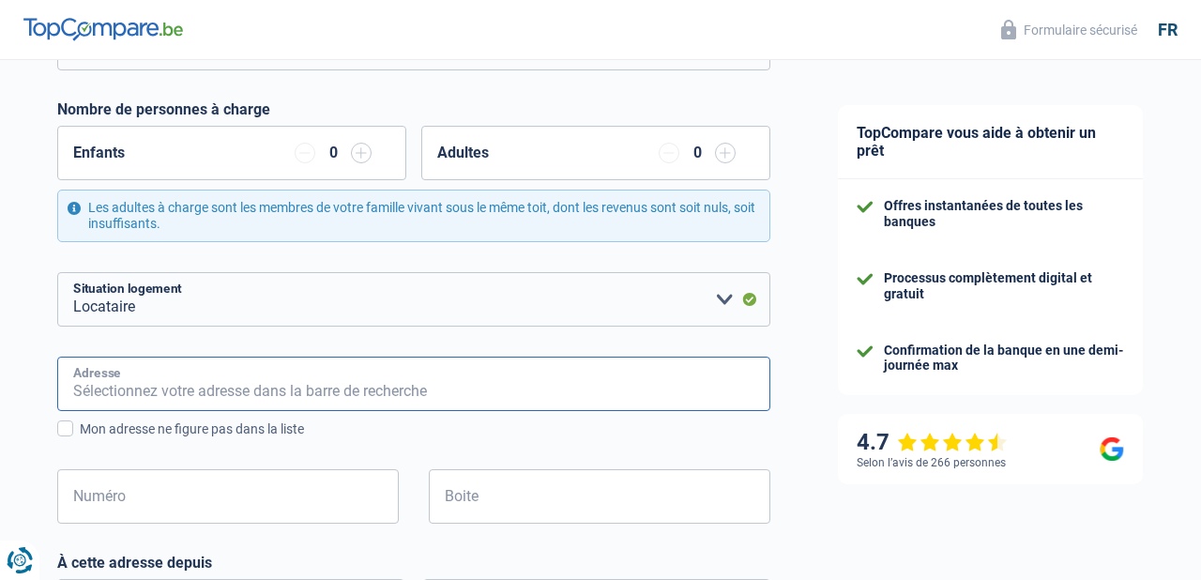
click at [389, 371] on input "Adresse" at bounding box center [413, 383] width 713 height 54
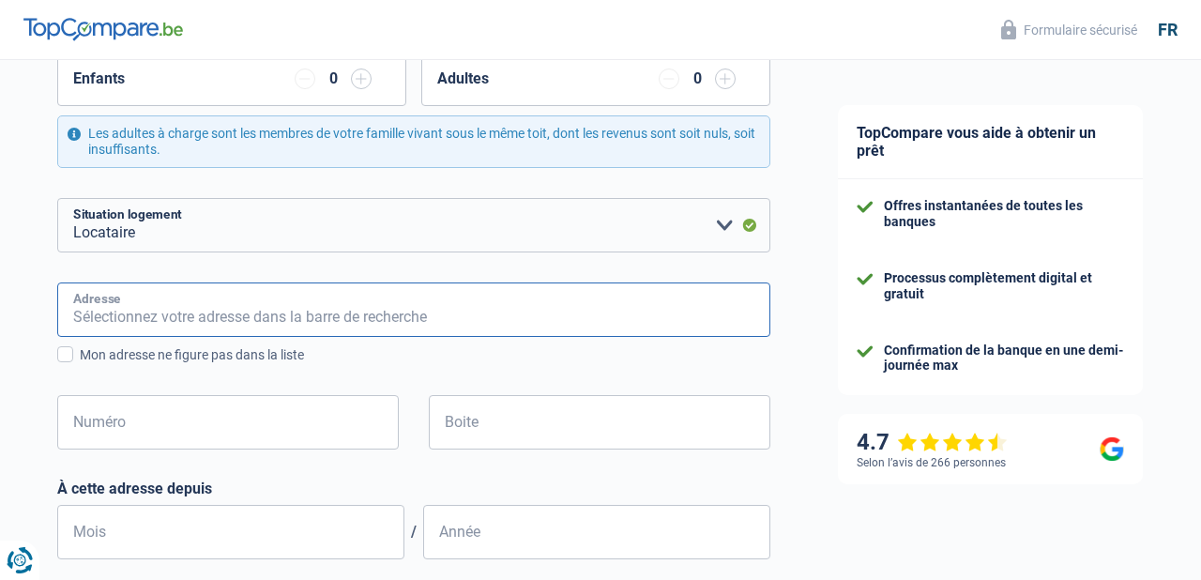
scroll to position [389, 0]
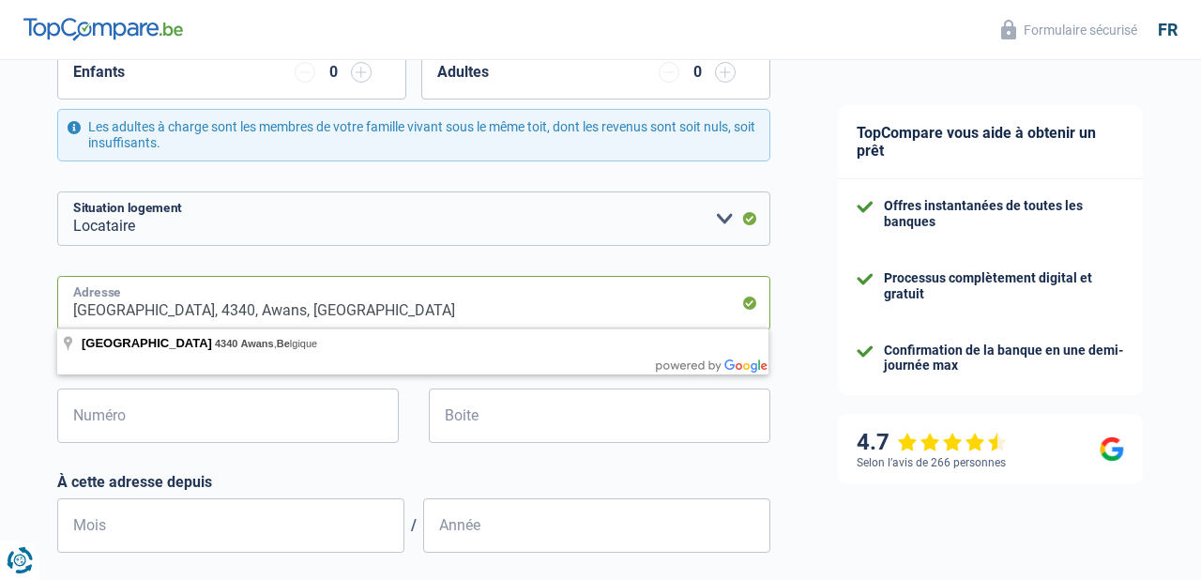
drag, startPoint x: 183, startPoint y: 309, endPoint x: 375, endPoint y: 310, distance: 192.3
click at [375, 310] on input "[GEOGRAPHIC_DATA], 4340, Awans, [GEOGRAPHIC_DATA]" at bounding box center [413, 303] width 713 height 54
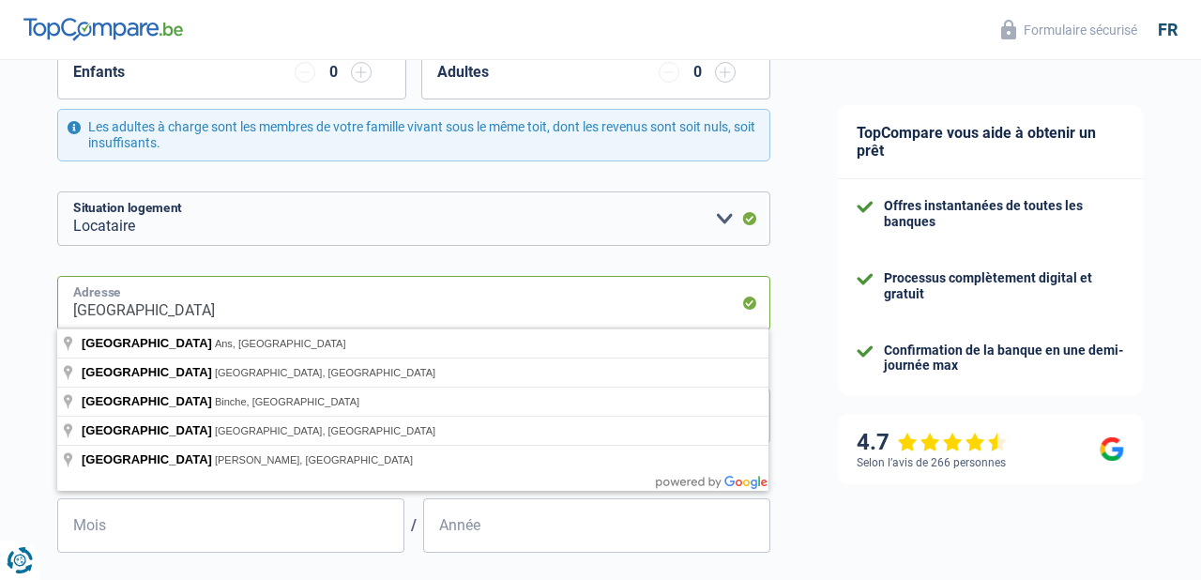
type input "[GEOGRAPHIC_DATA]"
click at [24, 355] on div "Chance de réussite de votre simulation est de 60% 1 2 3 4 5 Rajoutez +20% en co…" at bounding box center [402, 370] width 804 height 1415
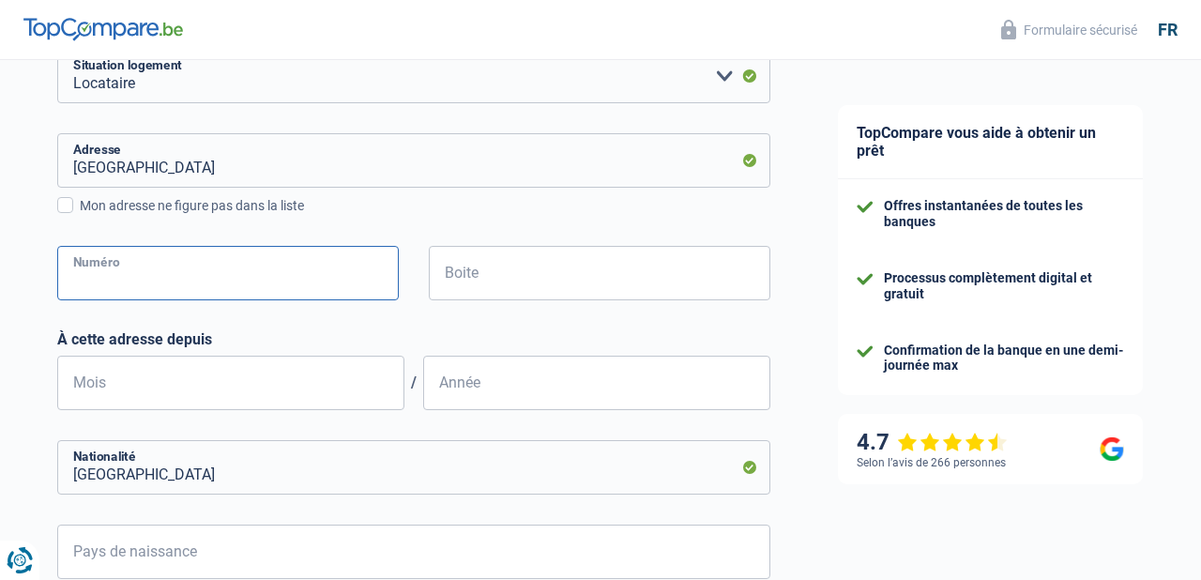
scroll to position [533, 0]
type input "83"
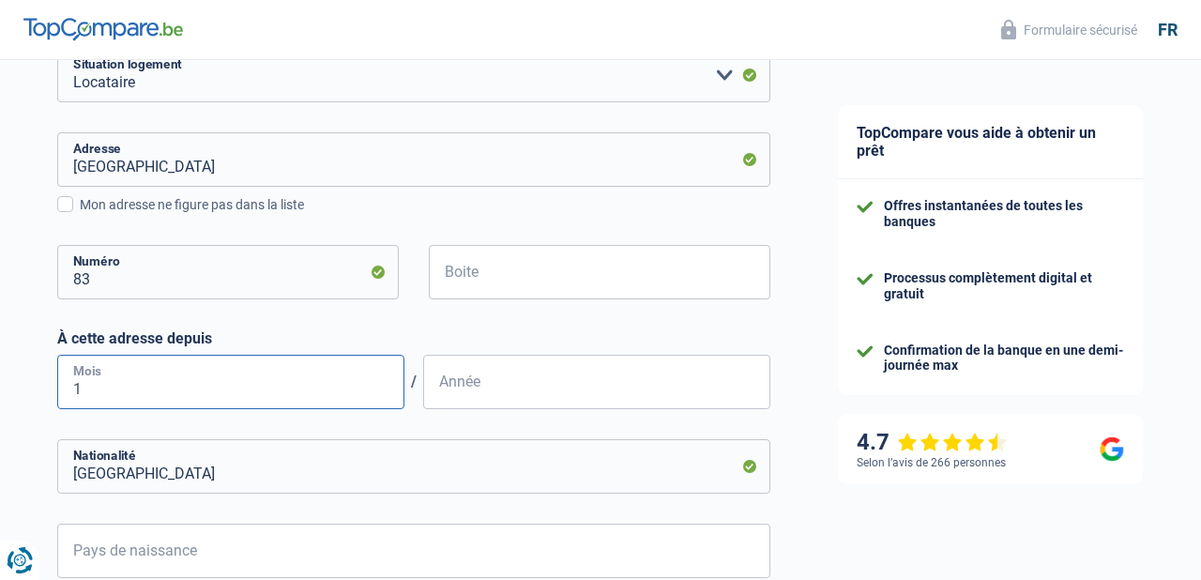
type input "10"
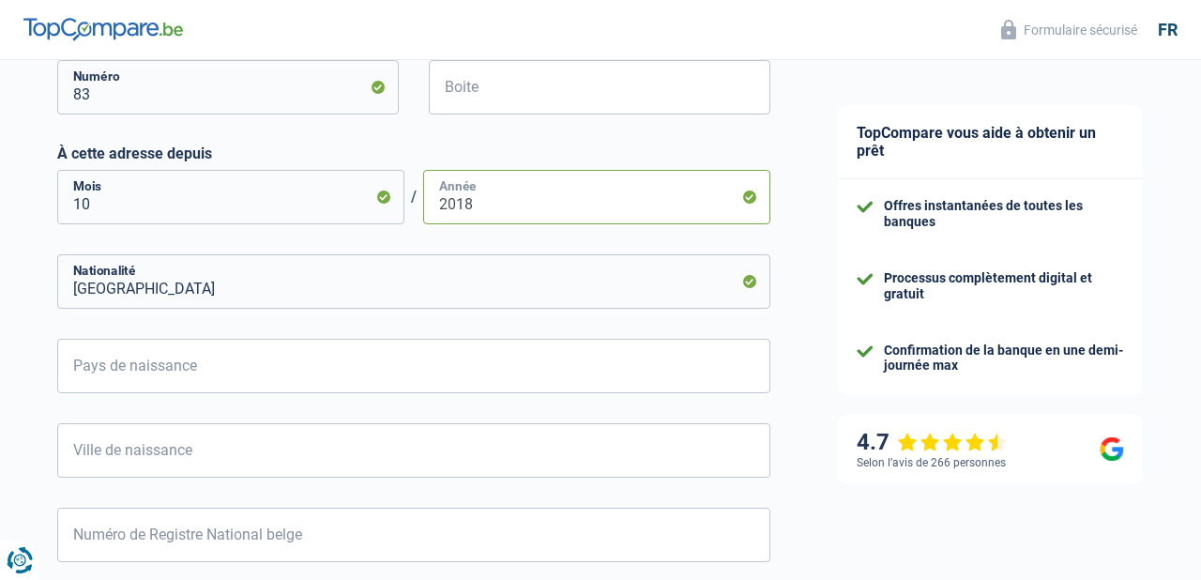
scroll to position [718, 0]
type input "2018"
click at [305, 369] on input "Pays de naissance" at bounding box center [413, 366] width 713 height 54
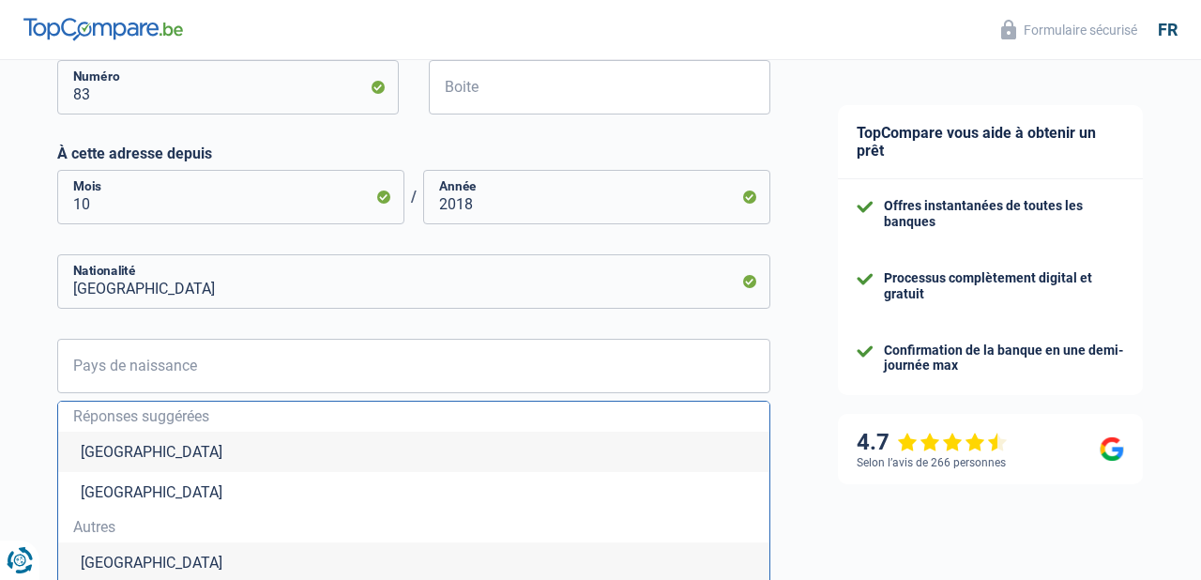
click at [132, 446] on li "[GEOGRAPHIC_DATA]" at bounding box center [413, 451] width 711 height 40
type input "[GEOGRAPHIC_DATA]"
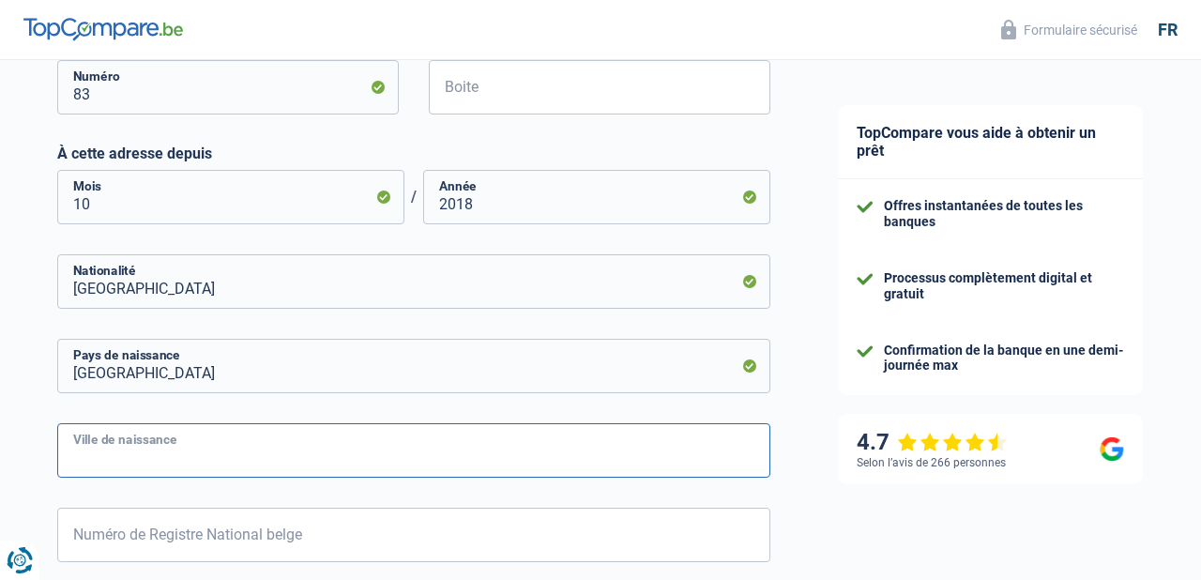
click at [205, 461] on input "Ville de naissance" at bounding box center [413, 450] width 713 height 54
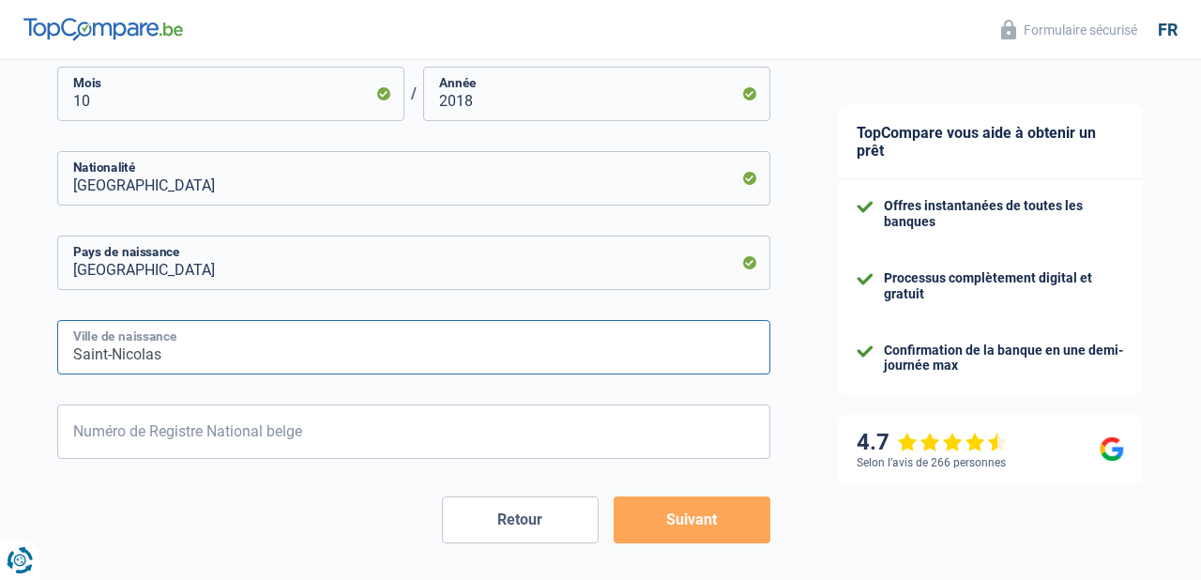
scroll to position [823, 0]
type input "Saint-Nicolas"
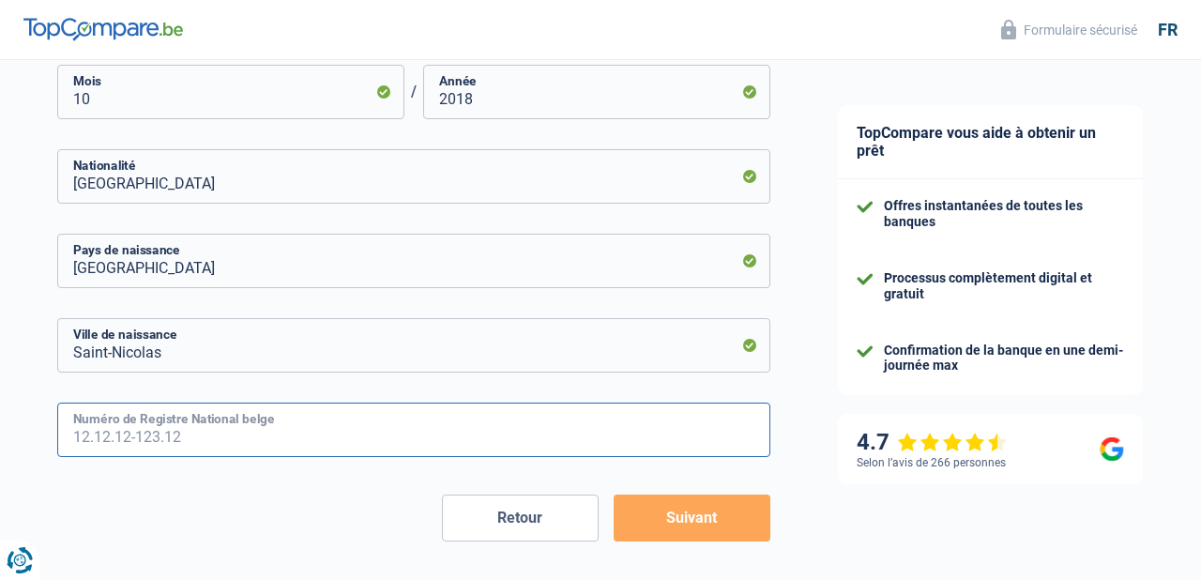
click at [194, 421] on input "Numéro de Registre National belge" at bounding box center [413, 429] width 713 height 54
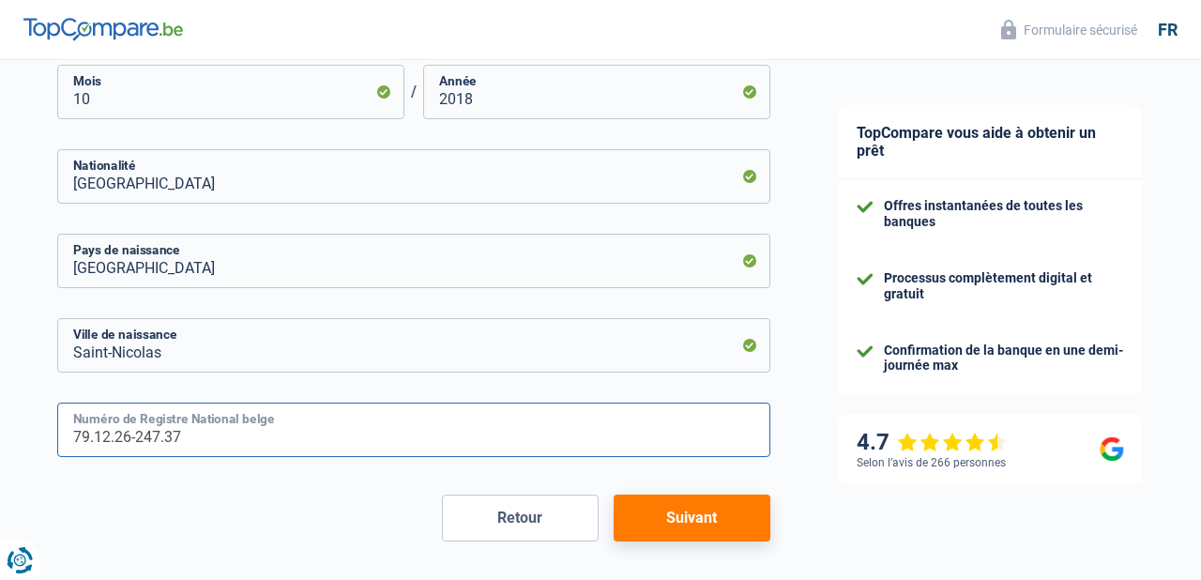
type input "79.12.26-247.37"
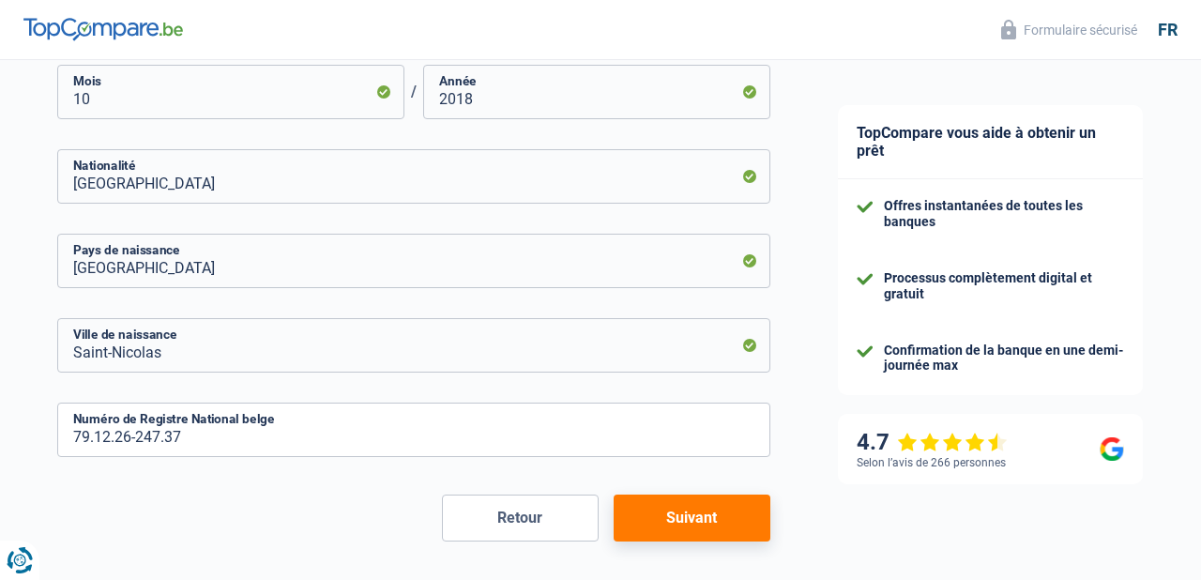
click at [701, 514] on button "Suivant" at bounding box center [691, 517] width 157 height 47
select select "netSalary"
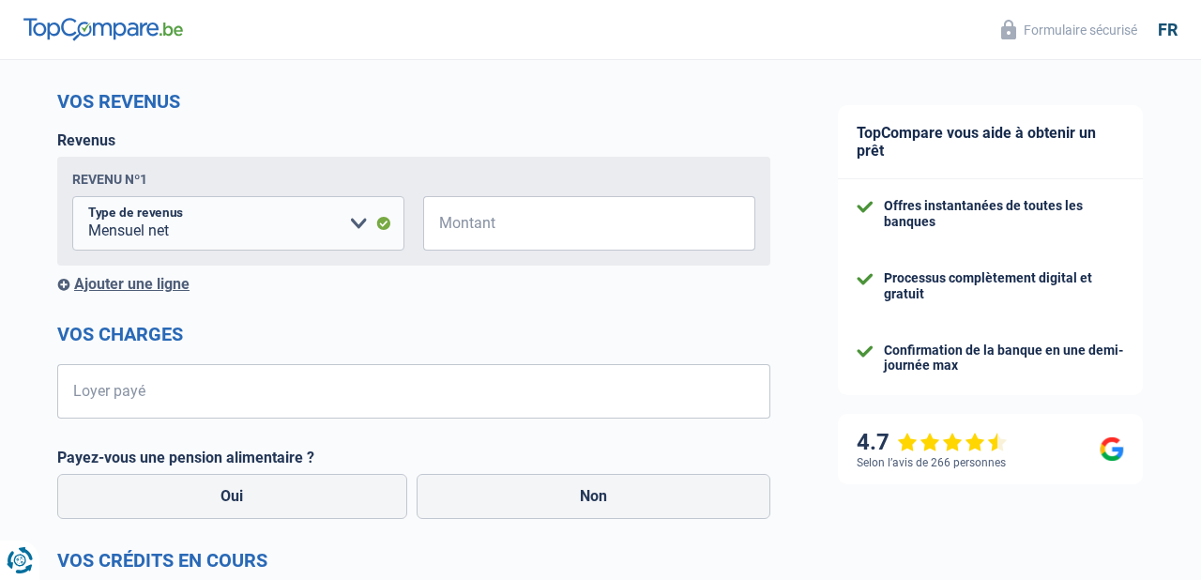
scroll to position [233, 0]
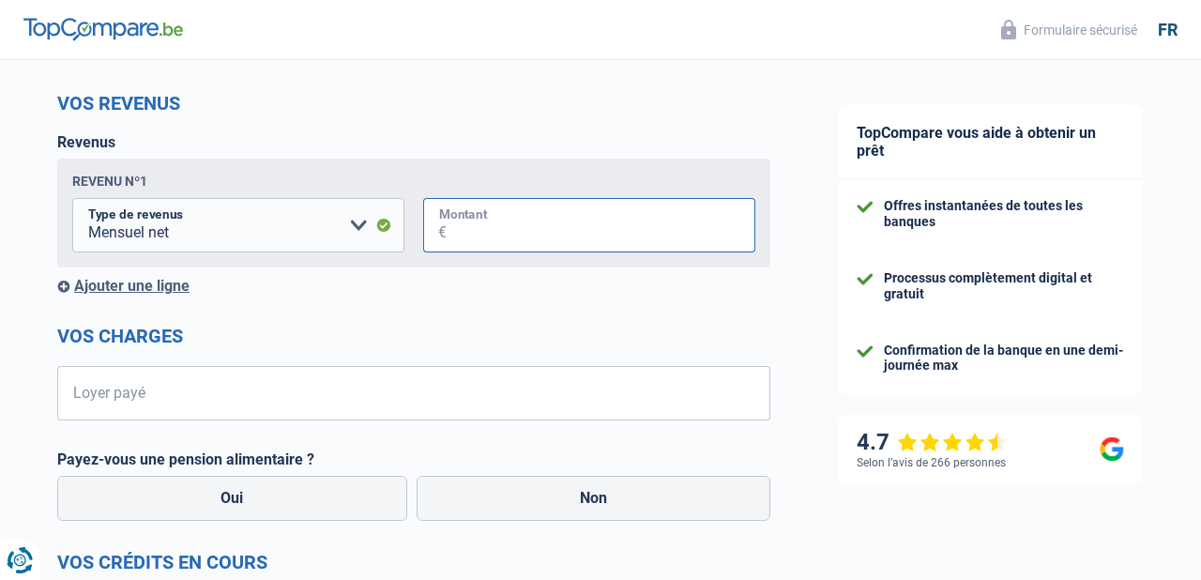
click at [499, 231] on input "Montant" at bounding box center [600, 225] width 309 height 54
type input "1.800"
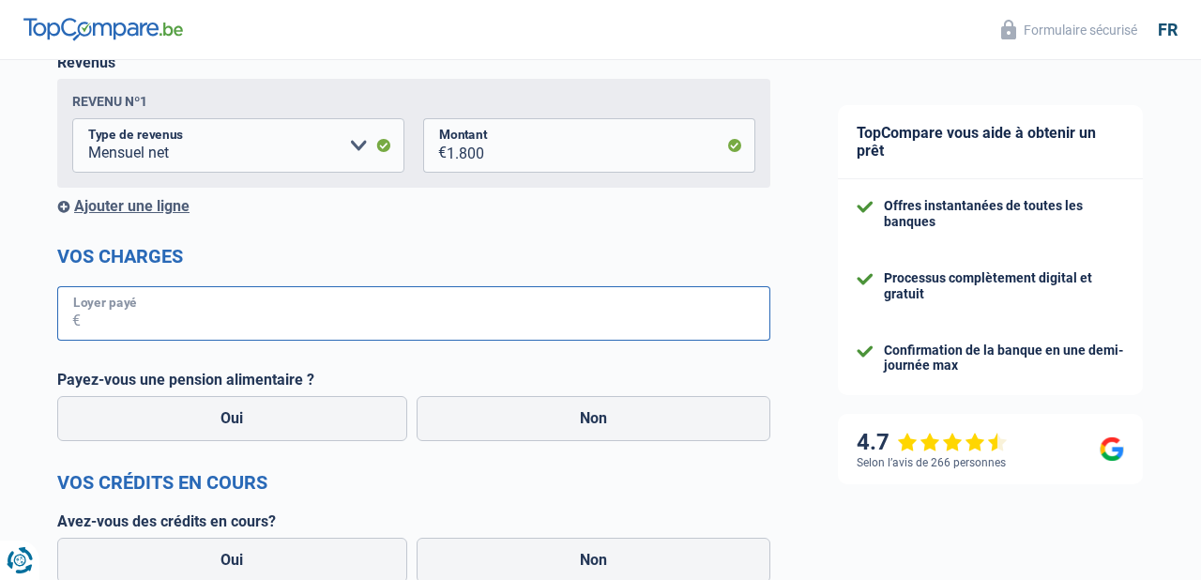
click at [392, 313] on input "Loyer payé" at bounding box center [425, 313] width 689 height 54
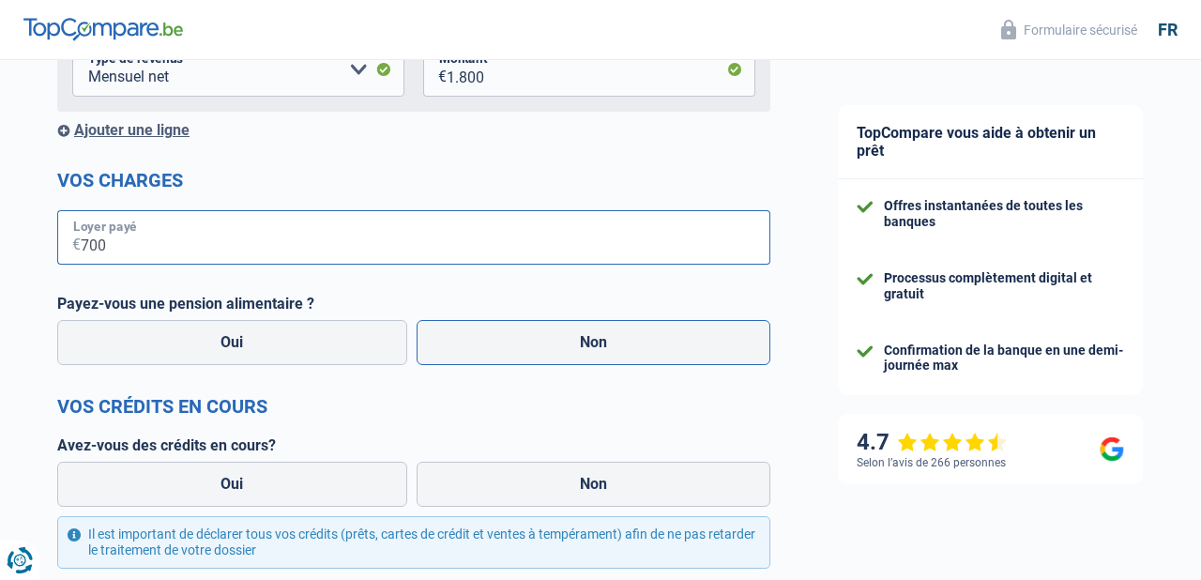
scroll to position [386, 0]
type input "700"
click at [507, 340] on label "Non" at bounding box center [593, 344] width 355 height 45
click at [507, 340] on input "Non" at bounding box center [593, 344] width 355 height 45
radio input "true"
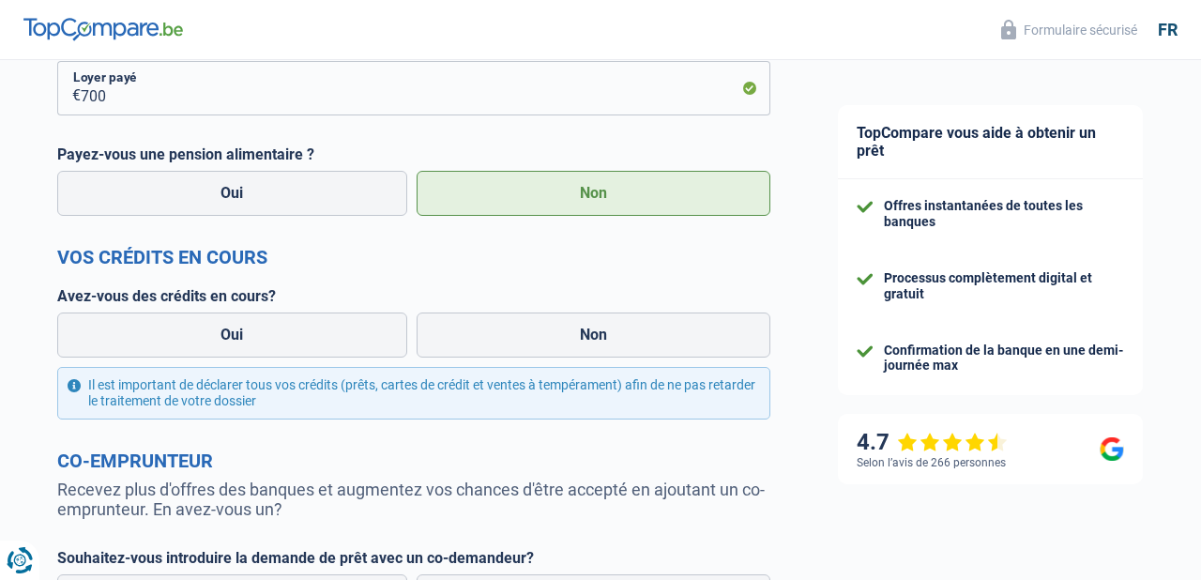
scroll to position [551, 0]
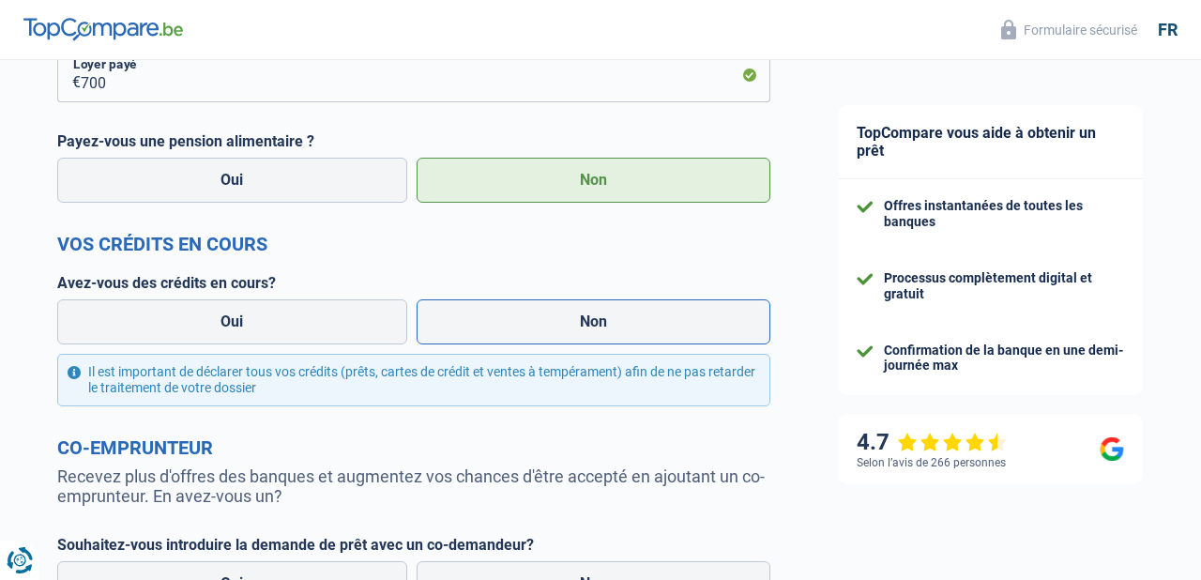
click at [489, 327] on label "Non" at bounding box center [593, 321] width 355 height 45
click at [489, 327] on input "Non" at bounding box center [593, 321] width 355 height 45
radio input "true"
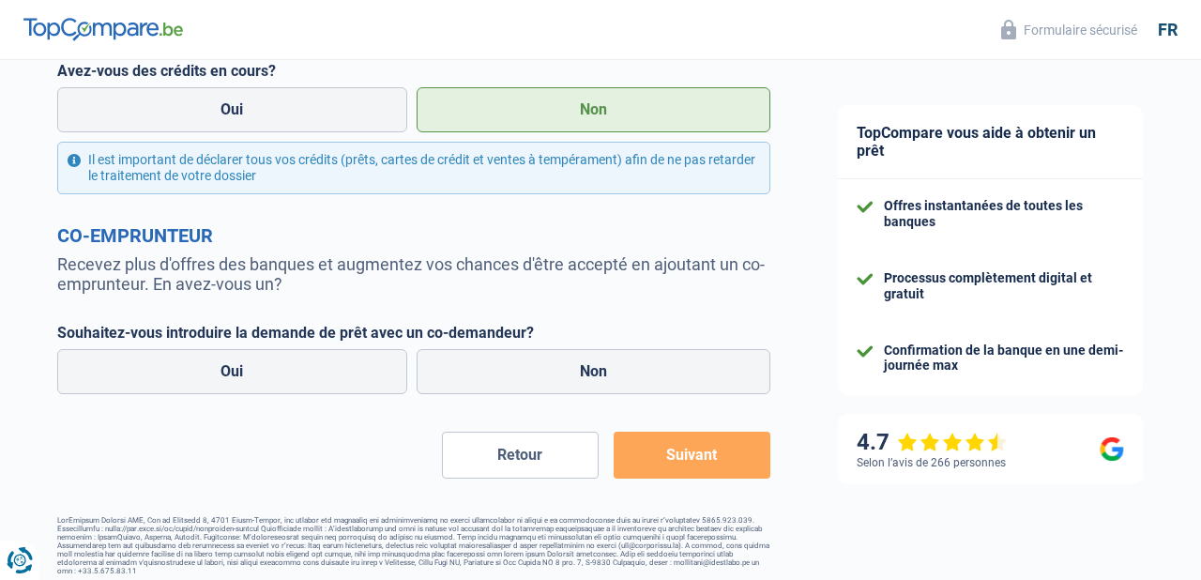
scroll to position [762, 0]
click at [250, 377] on label "Oui" at bounding box center [232, 372] width 350 height 45
click at [250, 377] on input "Oui" at bounding box center [232, 372] width 350 height 45
radio input "true"
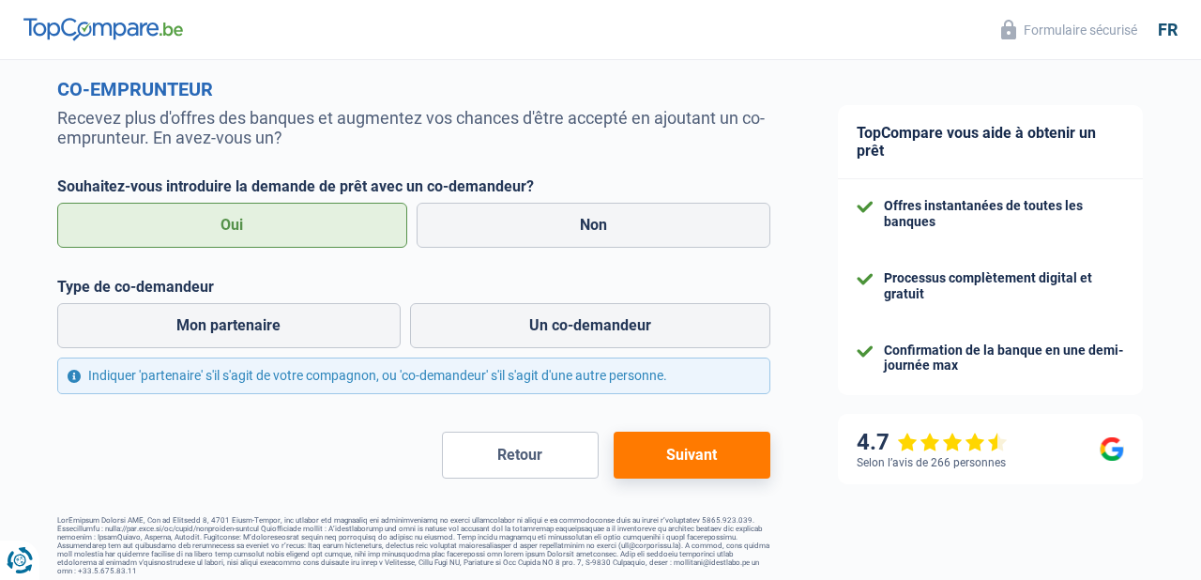
scroll to position [907, 0]
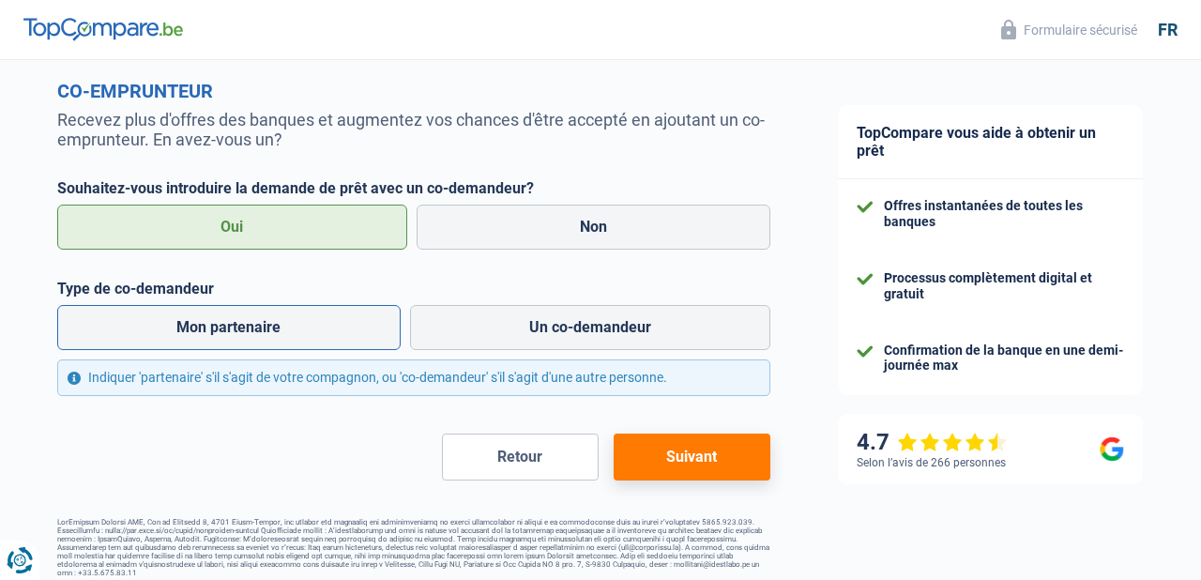
click at [345, 329] on label "Mon partenaire" at bounding box center [228, 327] width 343 height 45
click at [345, 329] on input "Mon partenaire" at bounding box center [228, 327] width 343 height 45
radio input "true"
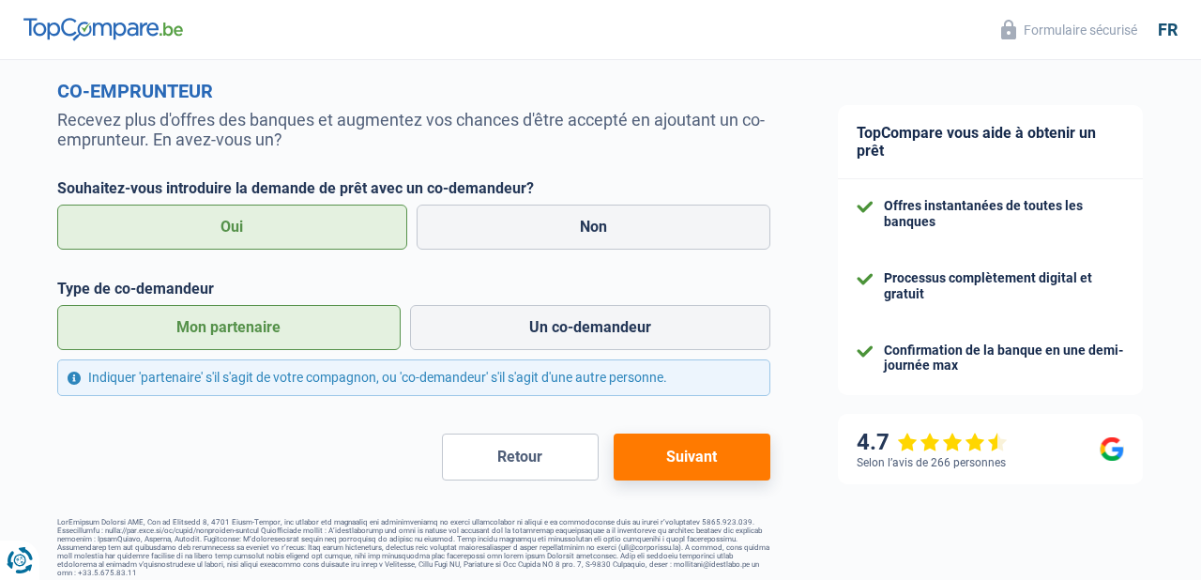
click at [659, 440] on button "Suivant" at bounding box center [691, 456] width 157 height 47
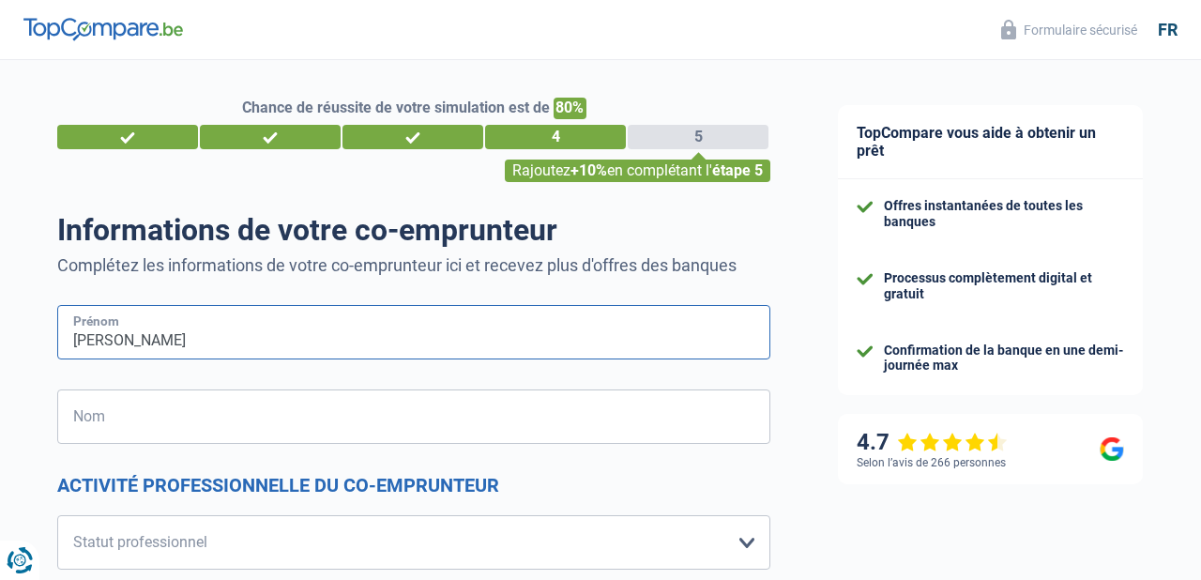
type input "[PERSON_NAME]"
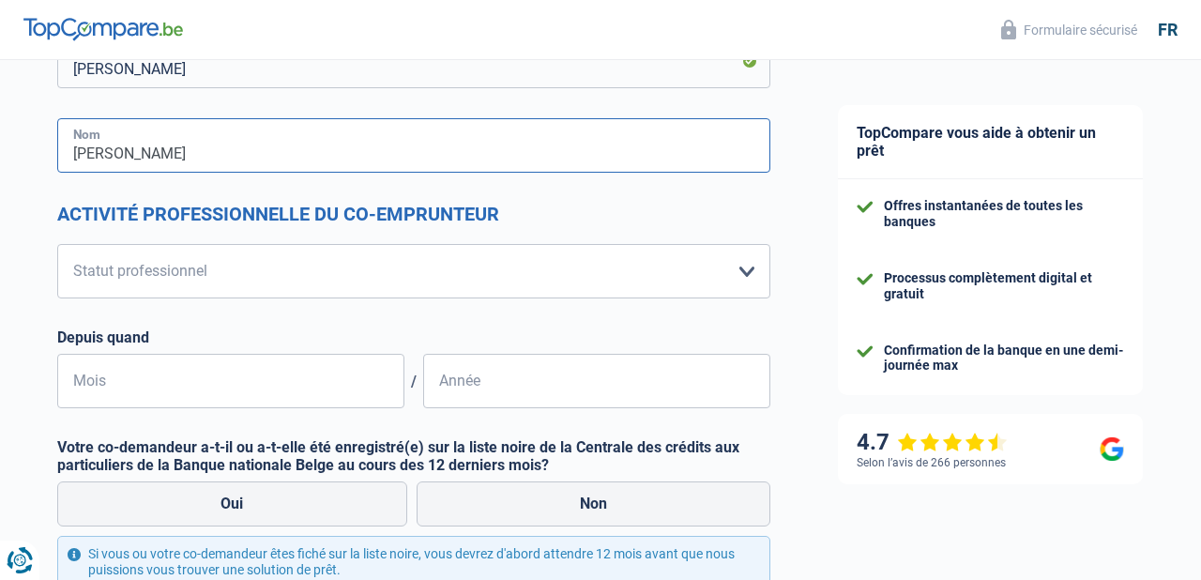
scroll to position [285, 0]
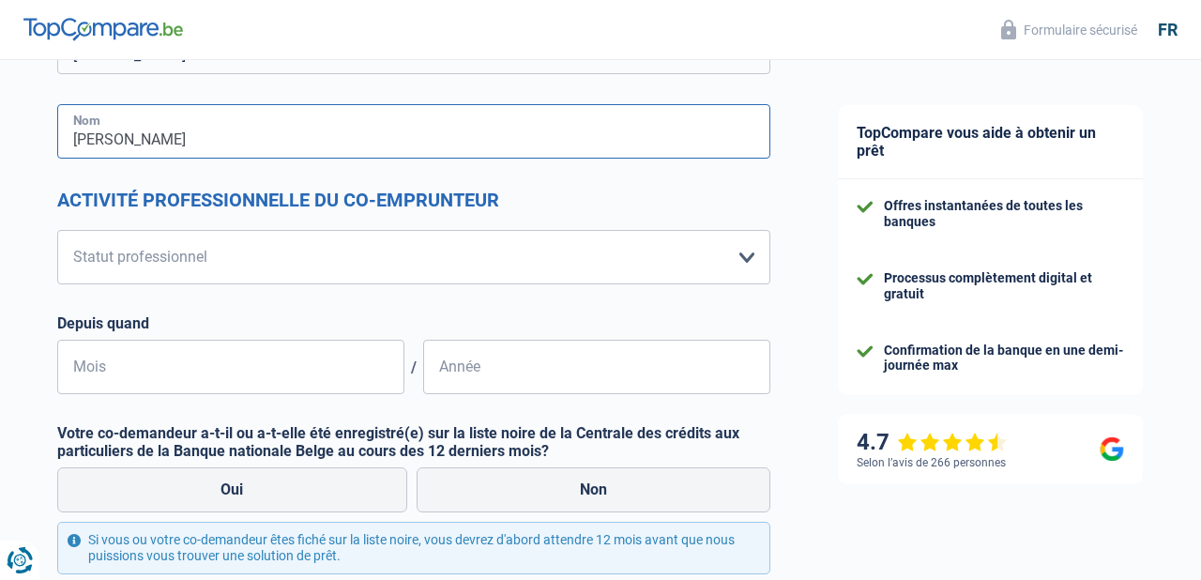
type input "[PERSON_NAME]"
select select "privateEmployee"
select select "netSalary"
select select "mealVouchers"
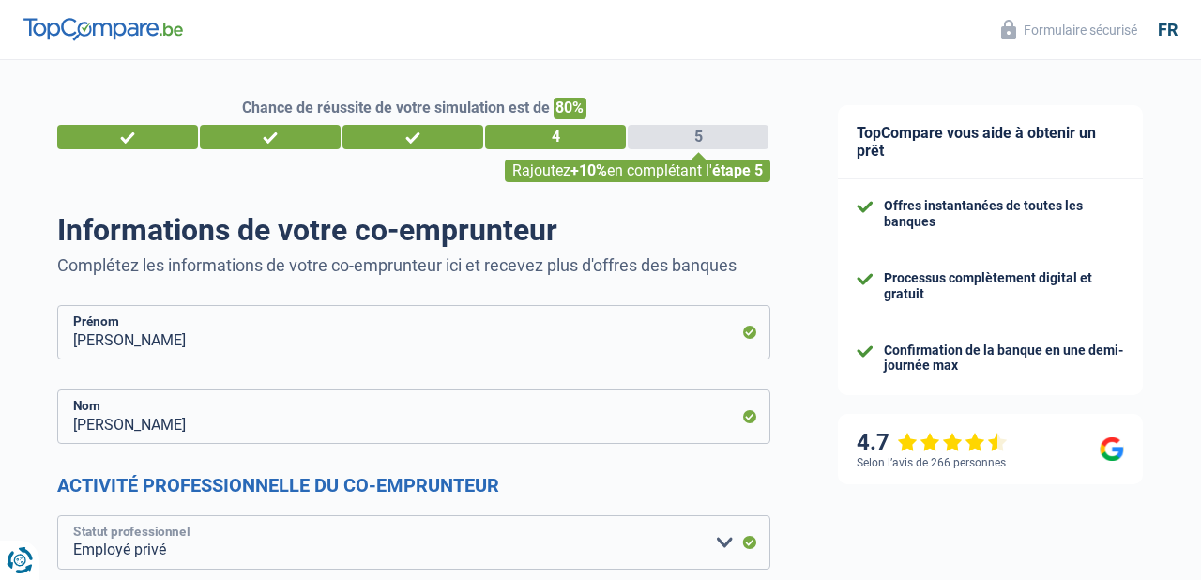
scroll to position [0, 0]
